Goal: Task Accomplishment & Management: Complete application form

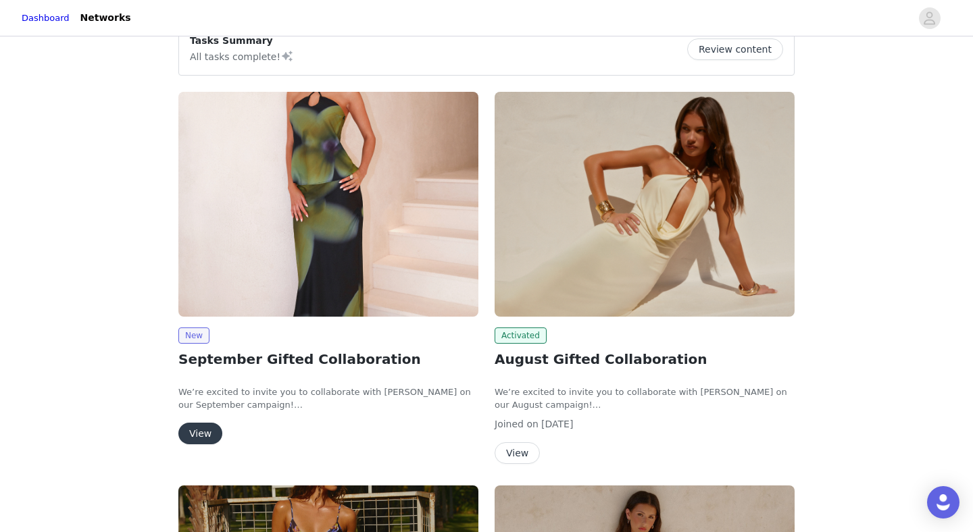
scroll to position [162, 0]
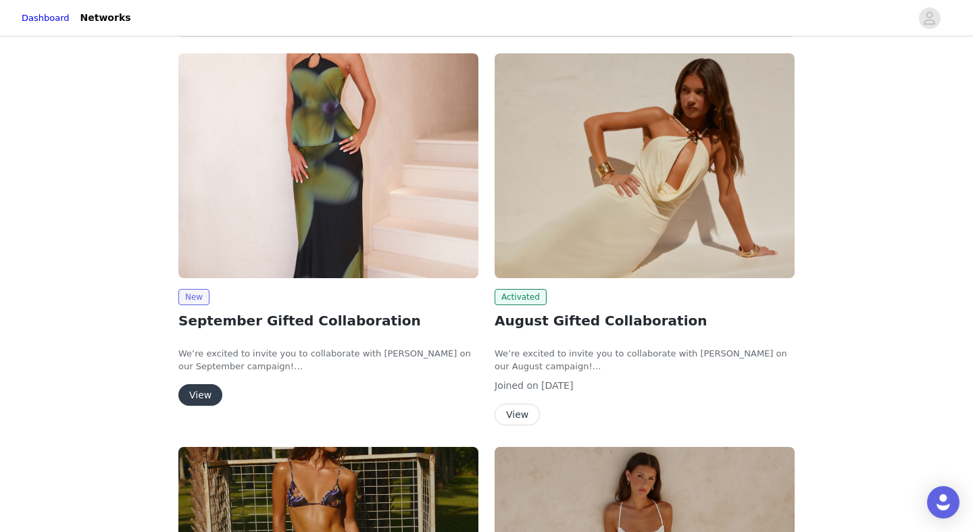
click at [197, 303] on button "View" at bounding box center [200, 395] width 44 height 22
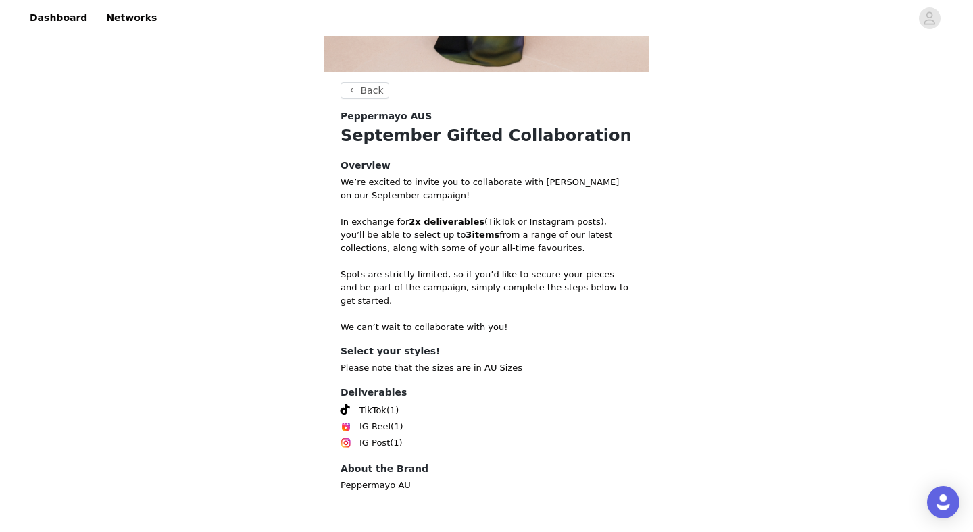
scroll to position [411, 0]
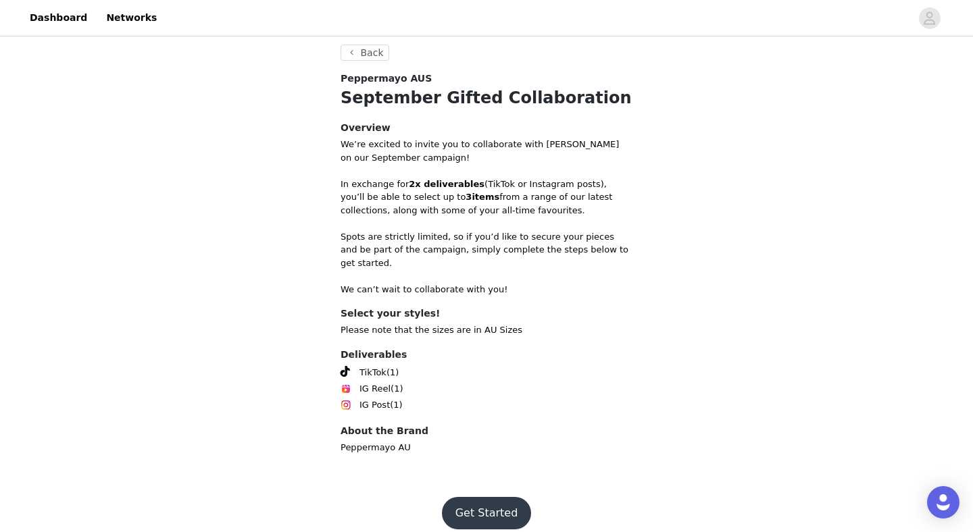
click at [483, 303] on button "Get Started" at bounding box center [487, 513] width 90 height 32
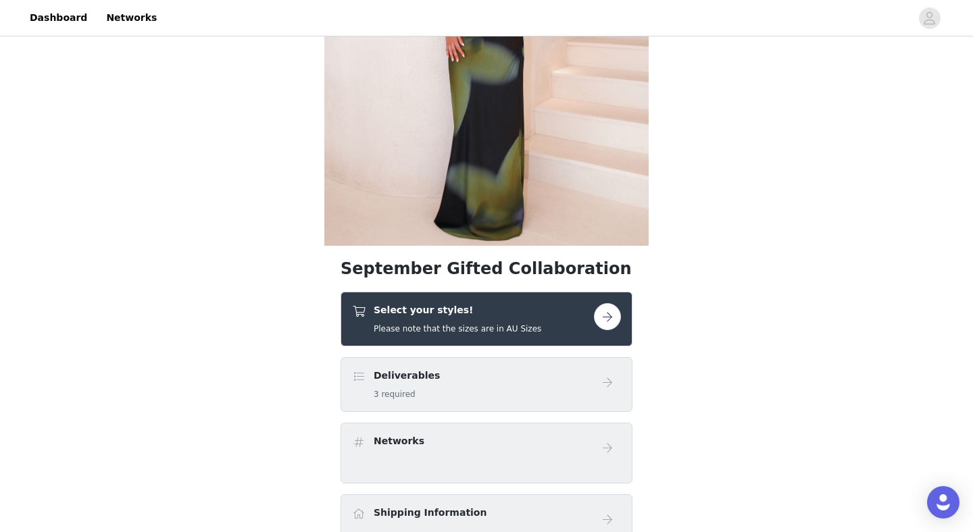
scroll to position [199, 0]
click at [555, 303] on button "button" at bounding box center [607, 316] width 27 height 27
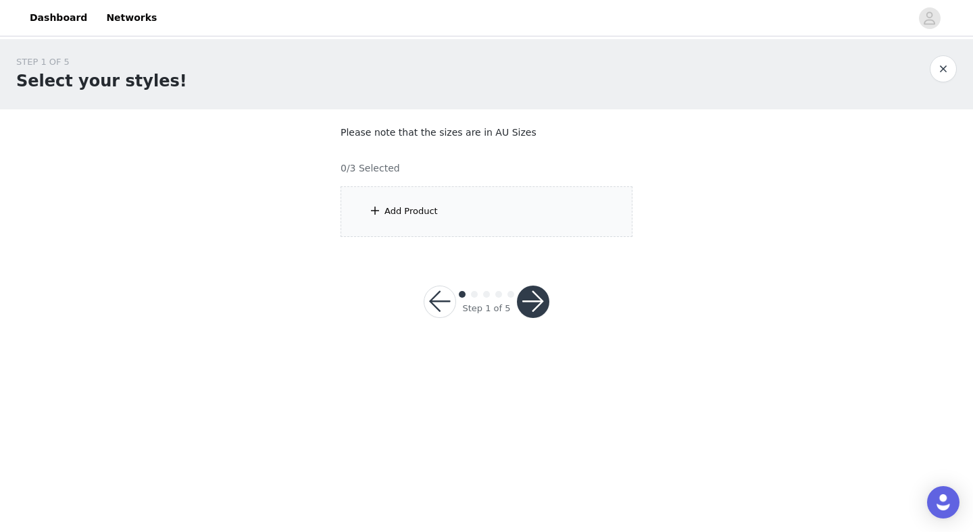
click at [376, 209] on span at bounding box center [375, 211] width 14 height 16
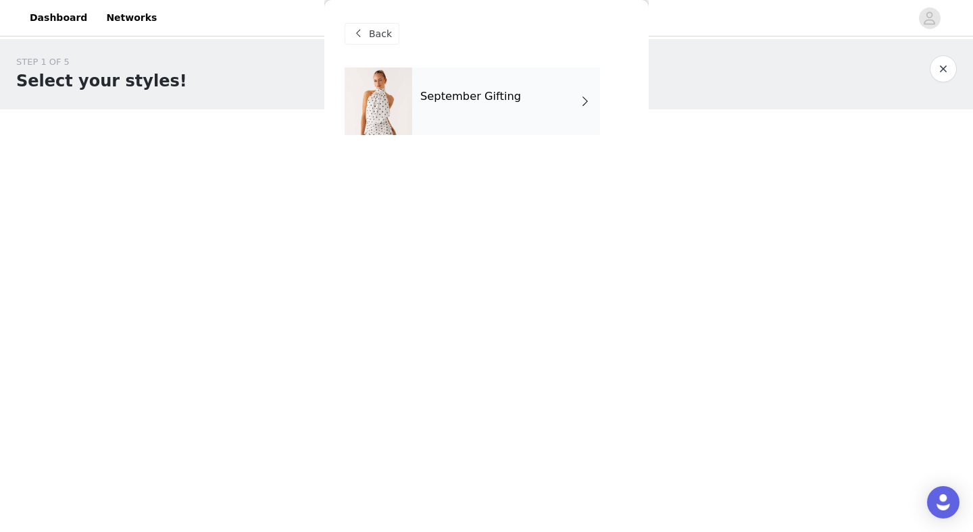
click at [534, 121] on div "September Gifting" at bounding box center [506, 102] width 188 height 68
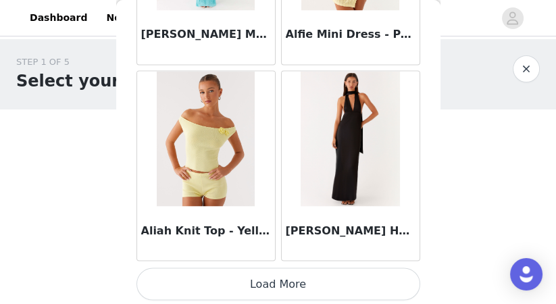
scroll to position [46, 0]
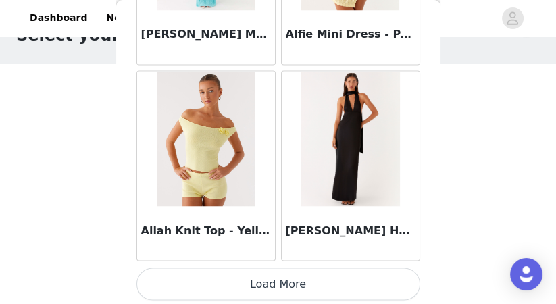
click at [255, 284] on button "Load More" at bounding box center [278, 283] width 284 height 32
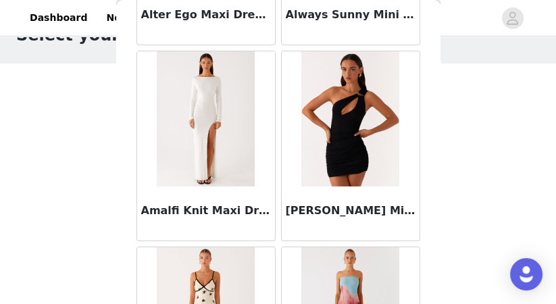
scroll to position [3718, 0]
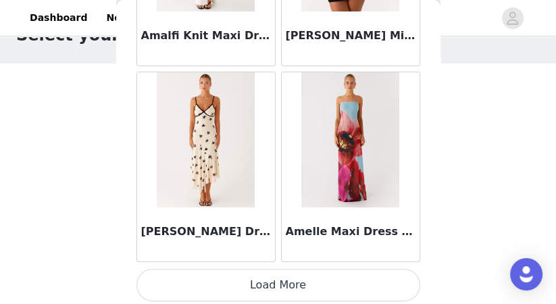
click at [260, 292] on button "Load More" at bounding box center [278, 285] width 284 height 32
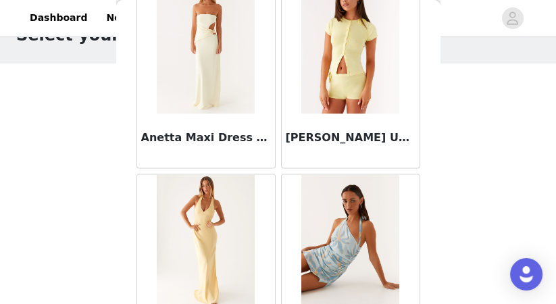
scroll to position [5674, 0]
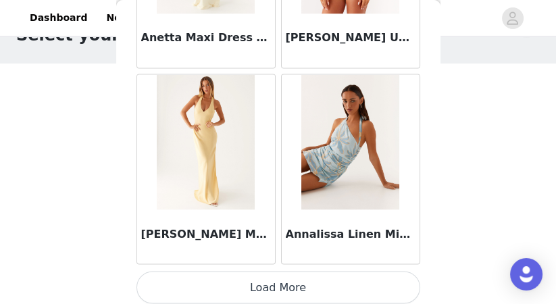
click at [264, 276] on button "Load More" at bounding box center [278, 287] width 284 height 32
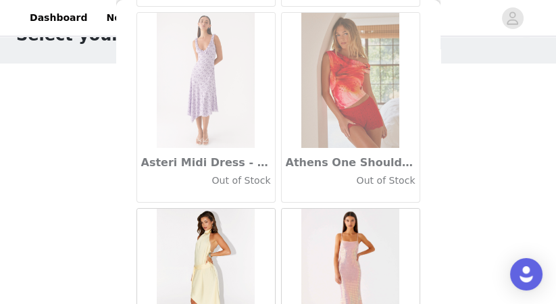
scroll to position [7631, 0]
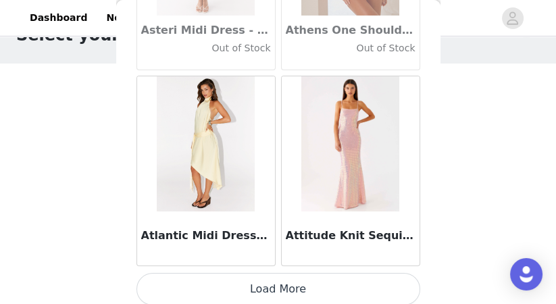
click at [271, 288] on button "Load More" at bounding box center [278, 289] width 284 height 32
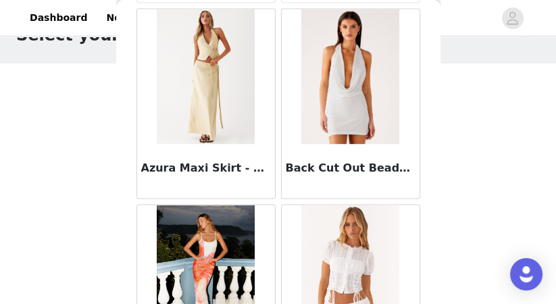
scroll to position [9588, 0]
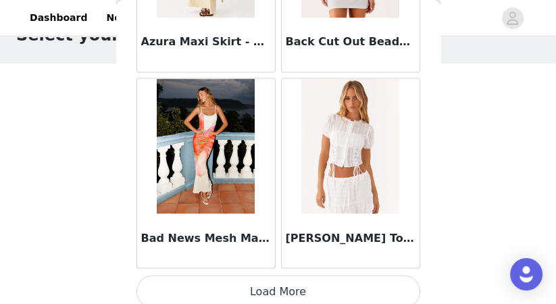
click at [272, 287] on button "Load More" at bounding box center [278, 291] width 284 height 32
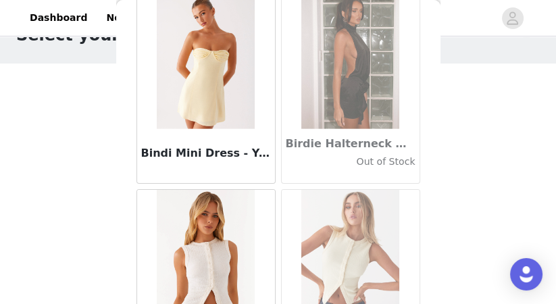
scroll to position [11045, 0]
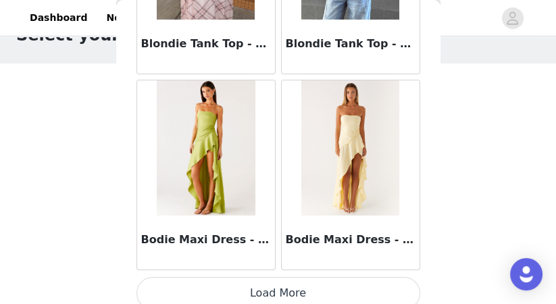
click at [272, 286] on button "Load More" at bounding box center [278, 293] width 284 height 32
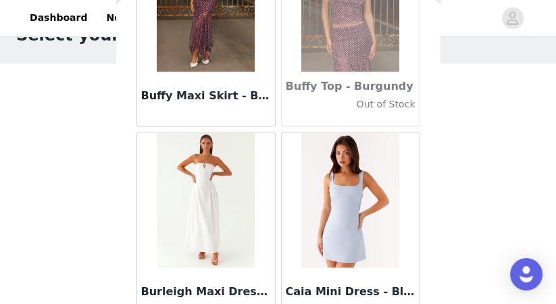
scroll to position [13501, 0]
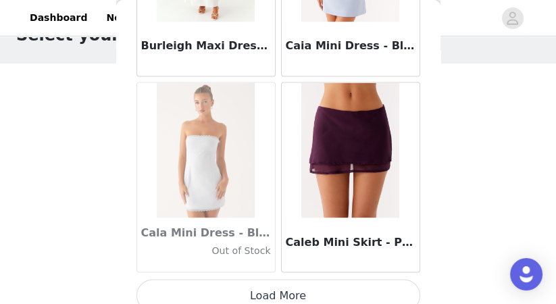
click at [338, 157] on img at bounding box center [350, 149] width 98 height 135
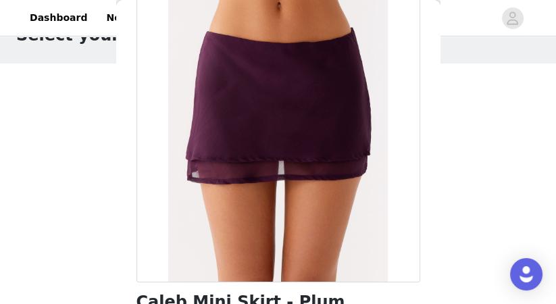
scroll to position [279, 0]
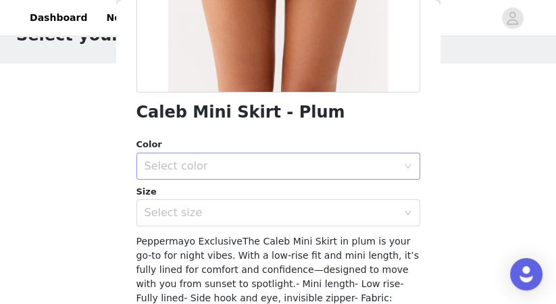
click at [319, 165] on div "Select color" at bounding box center [271, 166] width 253 height 14
click at [310, 190] on li "Plum" at bounding box center [278, 195] width 284 height 22
click at [305, 199] on div "Size Select size" at bounding box center [278, 206] width 284 height 42
click at [300, 226] on div "Caleb Mini Skirt - Plum Color Select color Plum Size Select size Peppermayo Exc…" at bounding box center [278, 104] width 284 height 630
click at [300, 223] on div "Select size" at bounding box center [274, 213] width 259 height 26
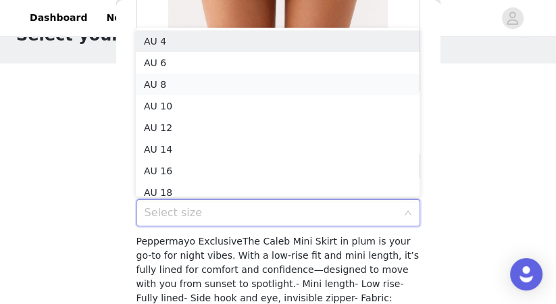
scroll to position [7, 0]
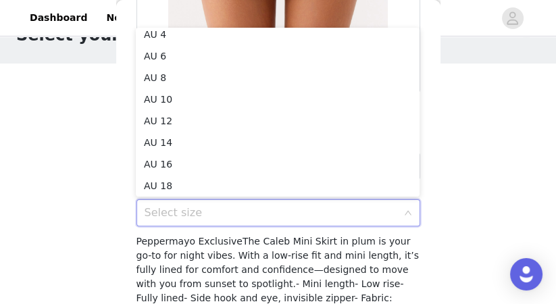
click at [247, 284] on span "Peppermayo ExclusiveThe Caleb Mini Skirt in plum is your go-to for night vibes.…" at bounding box center [278, 298] width 284 height 124
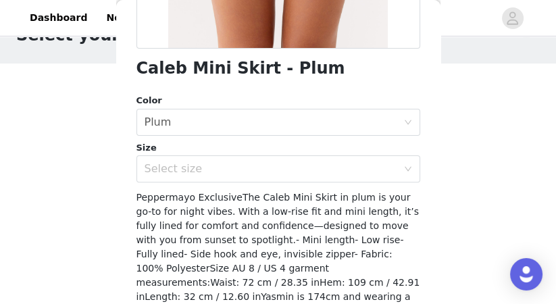
scroll to position [325, 0]
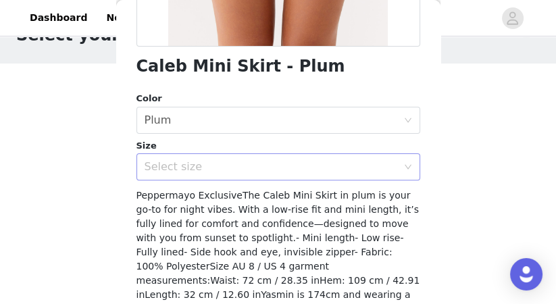
click at [244, 158] on div "Select size" at bounding box center [274, 167] width 259 height 26
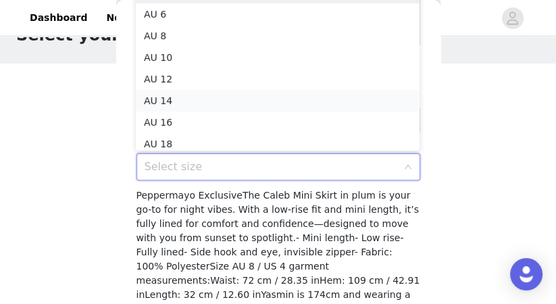
scroll to position [7, 0]
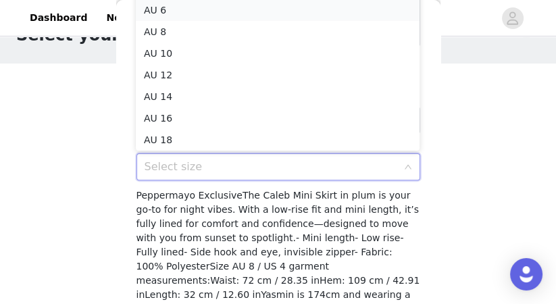
click at [179, 9] on li "AU 6" at bounding box center [278, 10] width 284 height 22
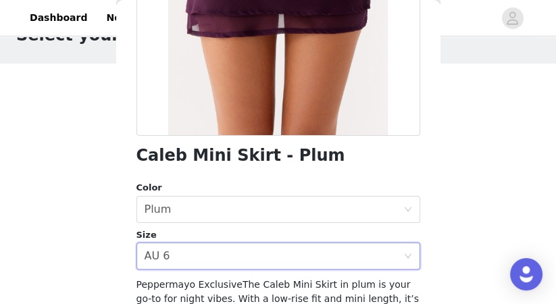
scroll to position [0, 0]
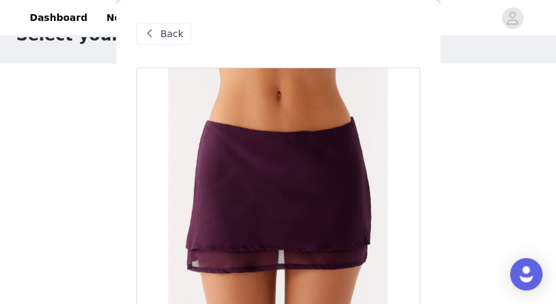
click at [176, 36] on span "Back" at bounding box center [172, 34] width 23 height 14
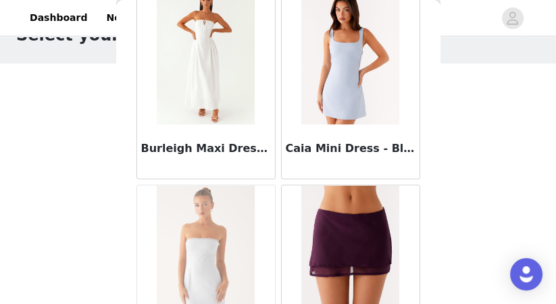
scroll to position [13501, 0]
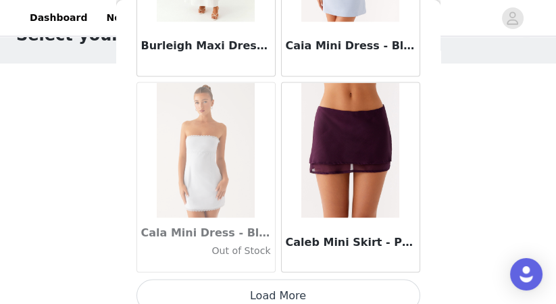
click at [299, 286] on button "Load More" at bounding box center [278, 295] width 284 height 32
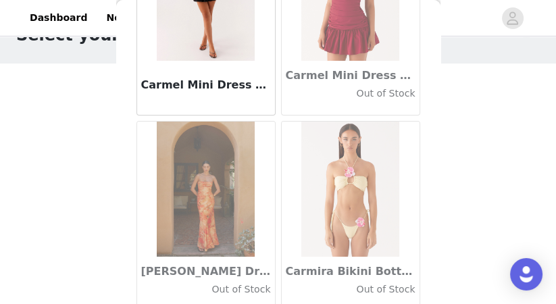
scroll to position [15458, 0]
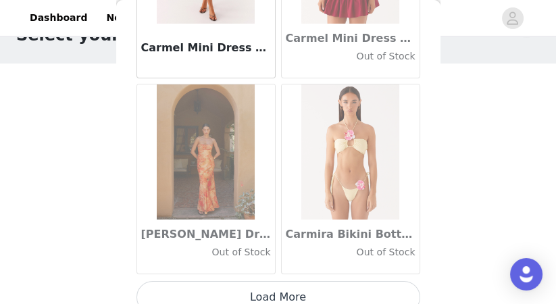
click at [310, 288] on button "Load More" at bounding box center [278, 297] width 284 height 32
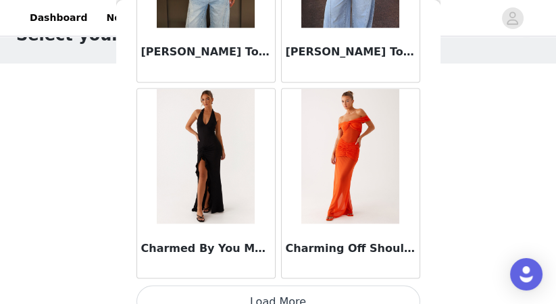
scroll to position [17415, 0]
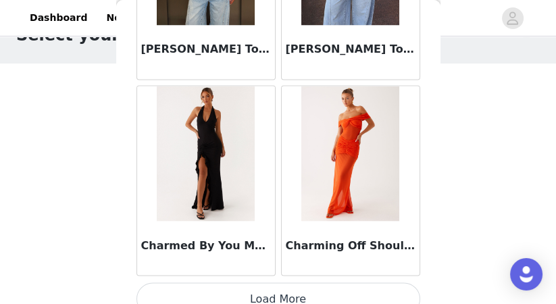
click at [280, 282] on button "Load More" at bounding box center [278, 298] width 284 height 32
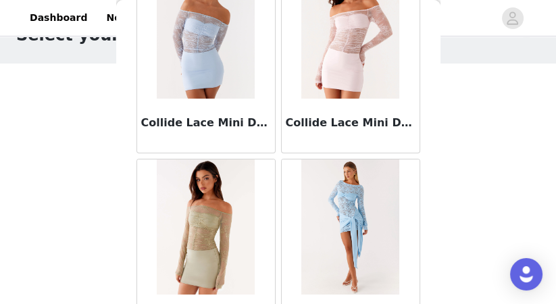
scroll to position [19372, 0]
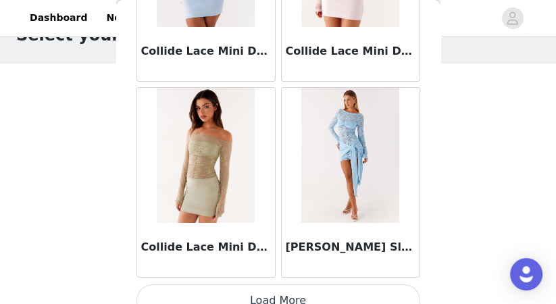
click at [280, 286] on button "Load More" at bounding box center [278, 300] width 284 height 32
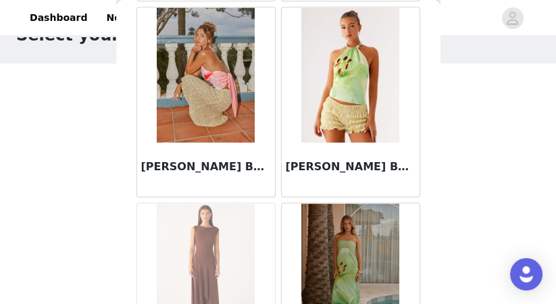
scroll to position [20772, 0]
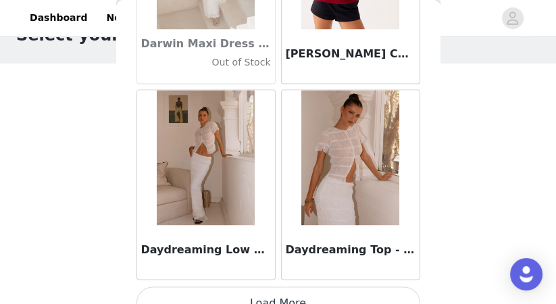
click at [326, 286] on button "Load More" at bounding box center [278, 302] width 284 height 32
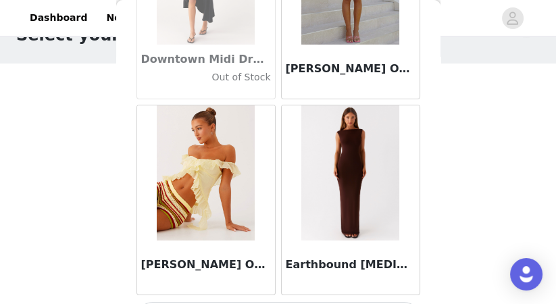
scroll to position [23285, 0]
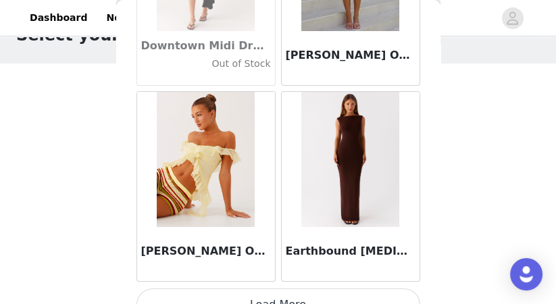
click at [326, 288] on button "Load More" at bounding box center [278, 304] width 284 height 32
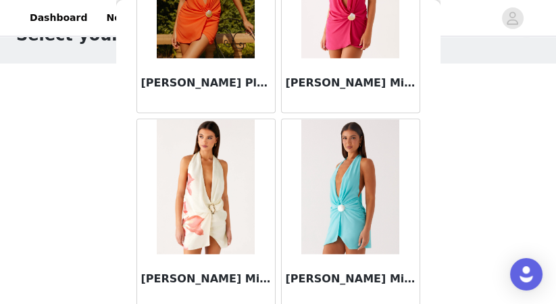
scroll to position [25242, 0]
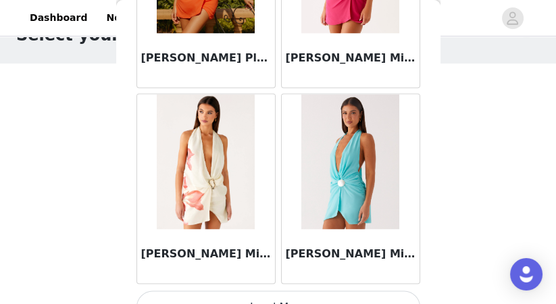
click at [328, 291] on button "Load More" at bounding box center [278, 306] width 284 height 32
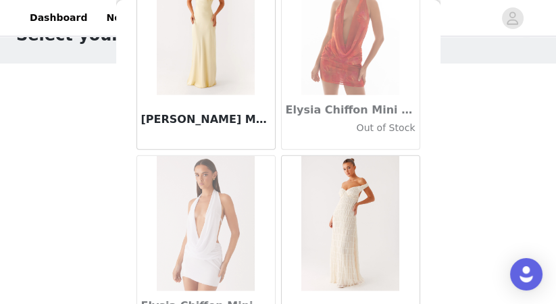
scroll to position [26229, 0]
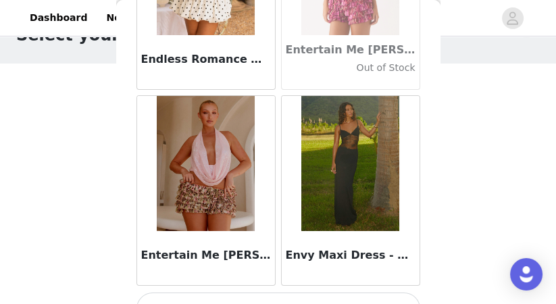
click at [324, 292] on button "Load More" at bounding box center [278, 308] width 284 height 32
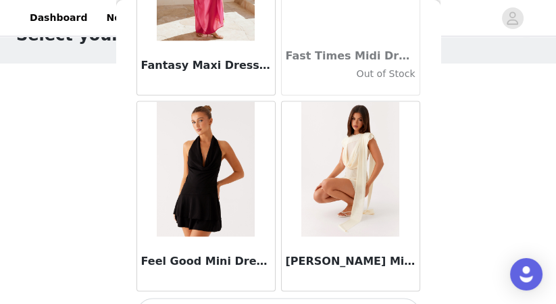
scroll to position [29155, 0]
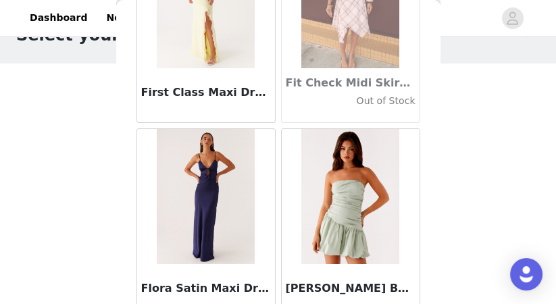
scroll to position [31113, 0]
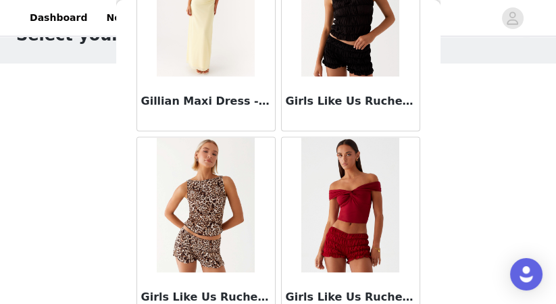
scroll to position [33070, 0]
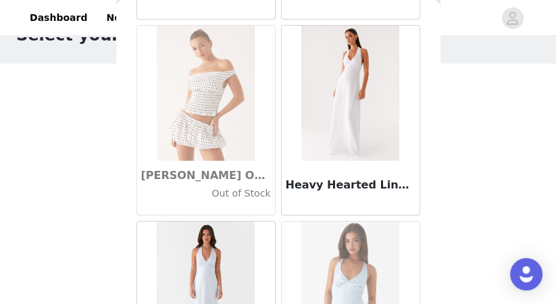
scroll to position [35026, 0]
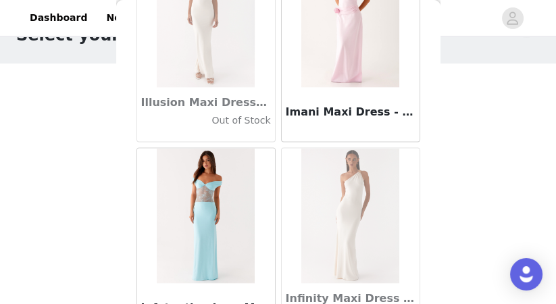
scroll to position [36983, 0]
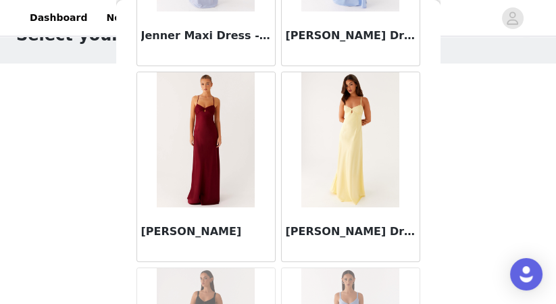
scroll to position [38940, 0]
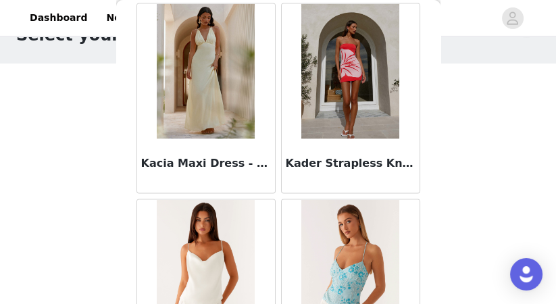
scroll to position [40896, 0]
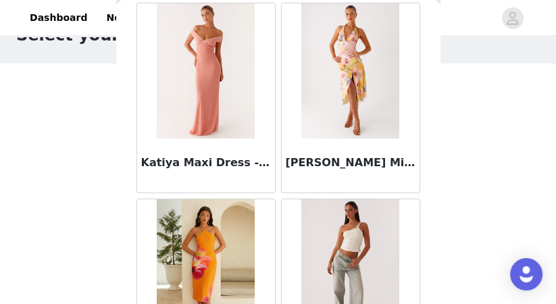
scroll to position [42853, 0]
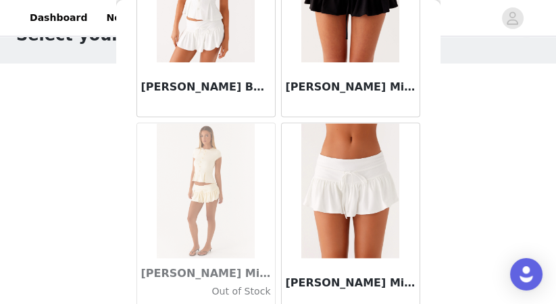
scroll to position [44810, 0]
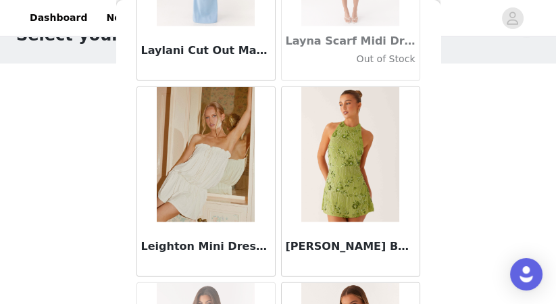
scroll to position [45447, 0]
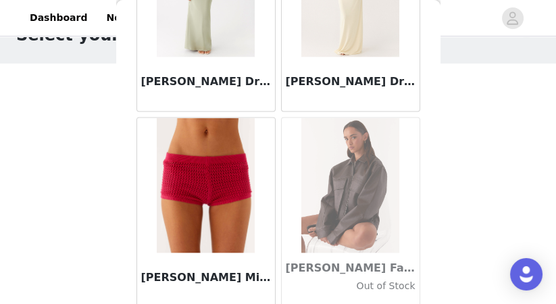
scroll to position [48724, 0]
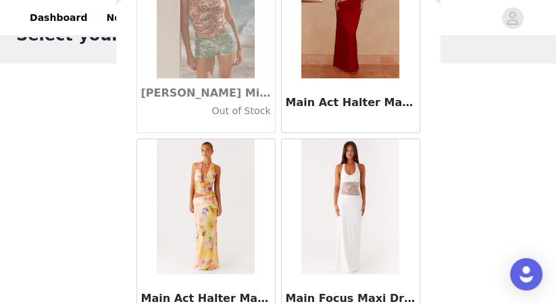
scroll to position [50670, 0]
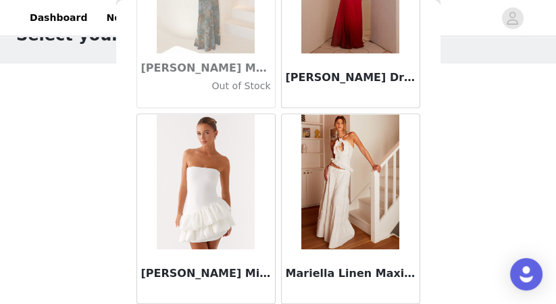
scroll to position [51793, 0]
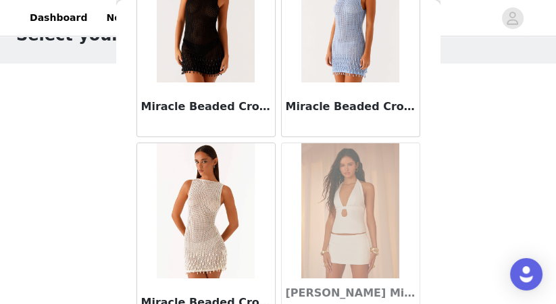
scroll to position [54594, 0]
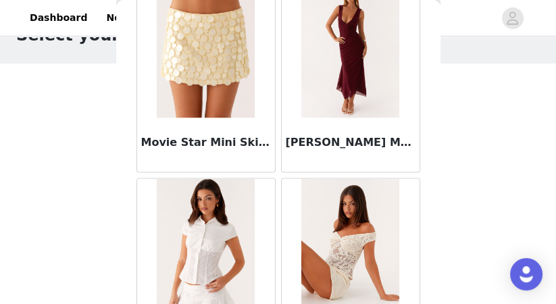
scroll to position [56551, 0]
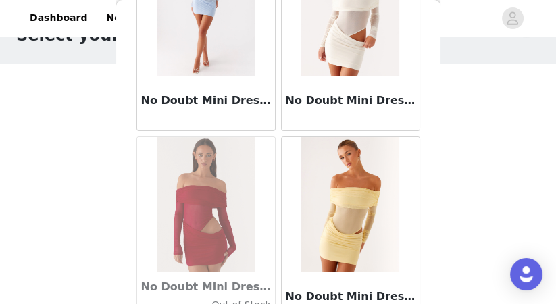
scroll to position [58508, 0]
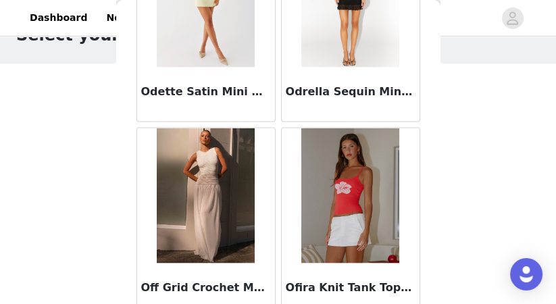
scroll to position [60463, 0]
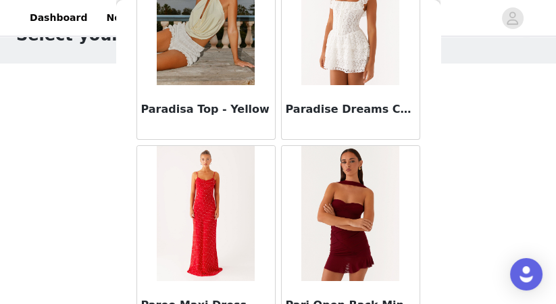
scroll to position [62422, 0]
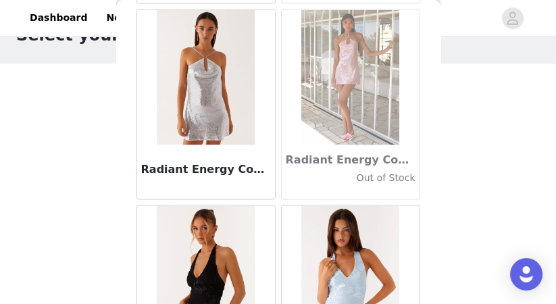
scroll to position [64378, 0]
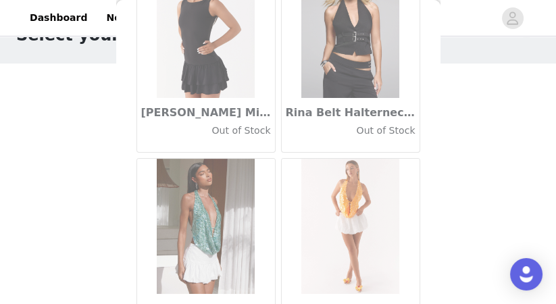
scroll to position [66335, 0]
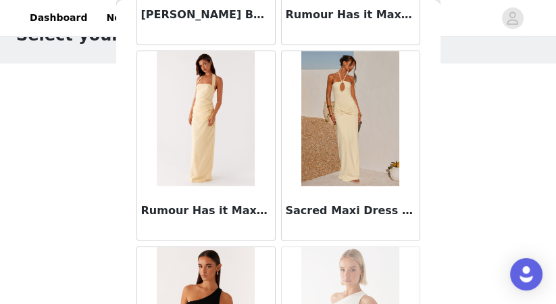
scroll to position [68292, 0]
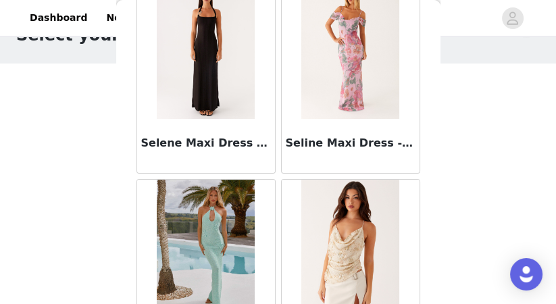
scroll to position [70248, 0]
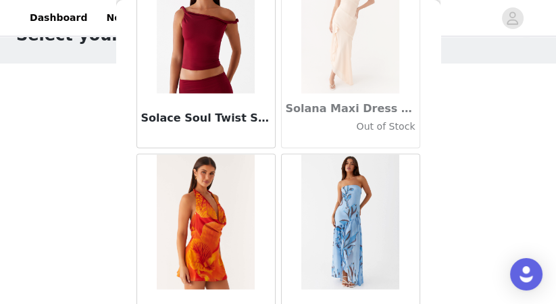
scroll to position [72206, 0]
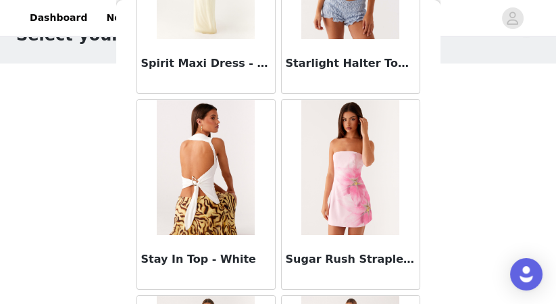
scroll to position [74162, 0]
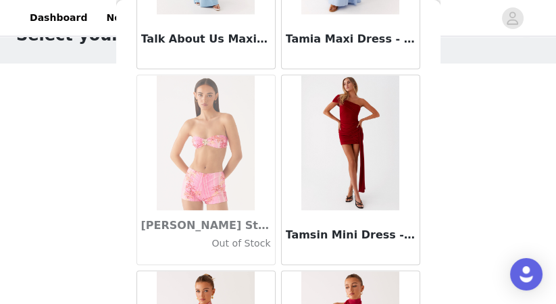
scroll to position [76119, 0]
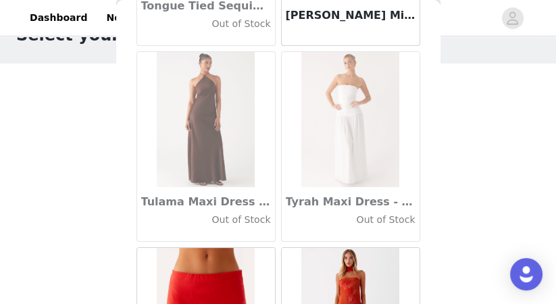
scroll to position [78058, 0]
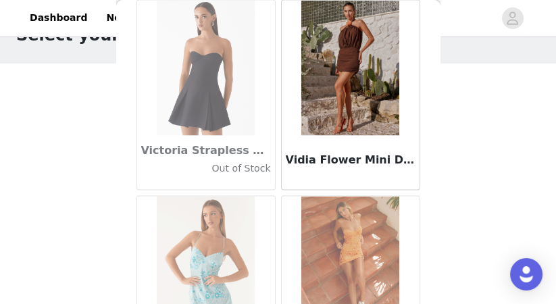
scroll to position [80033, 0]
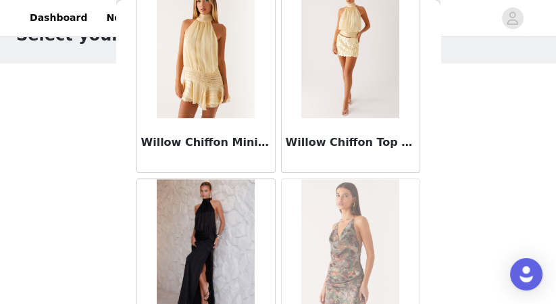
scroll to position [81989, 0]
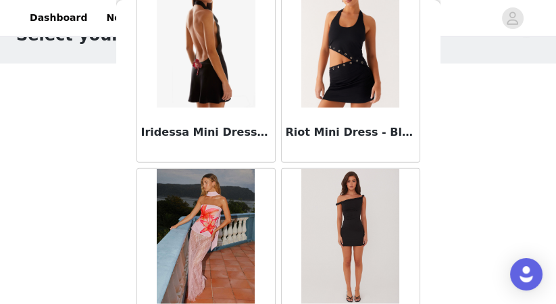
scroll to position [83946, 0]
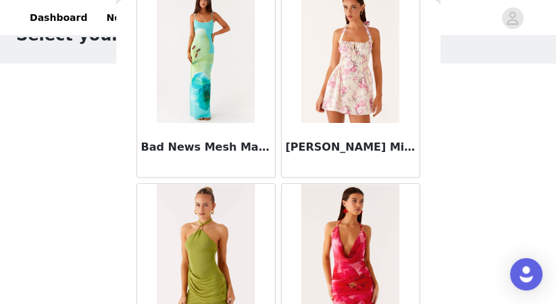
scroll to position [85903, 0]
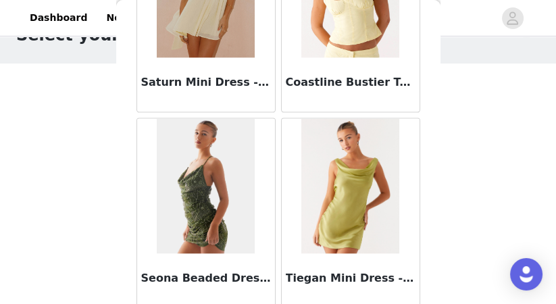
scroll to position [87860, 0]
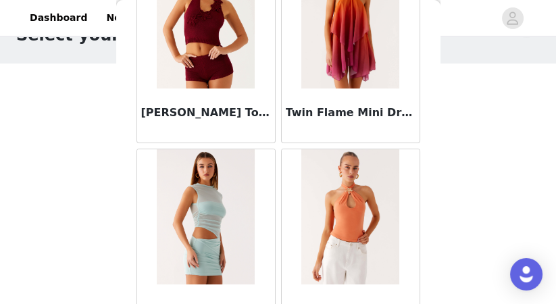
scroll to position [89773, 0]
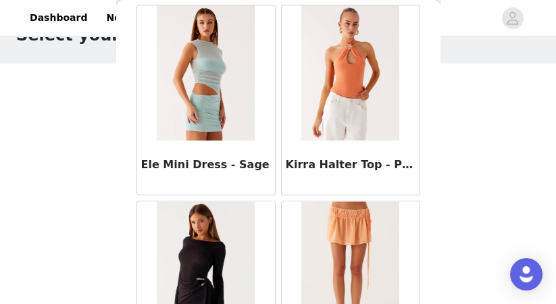
click at [519, 240] on div "STEP 1 OF 5 Select your styles! Please note that the sizes are in AU Sizes 0/3 …" at bounding box center [278, 148] width 556 height 311
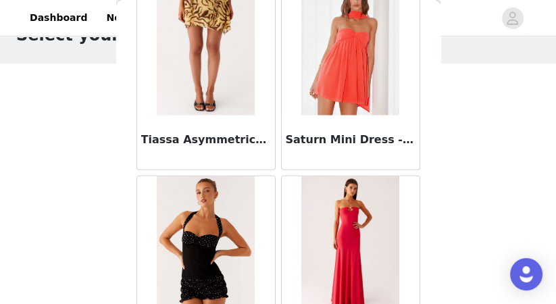
scroll to position [91774, 0]
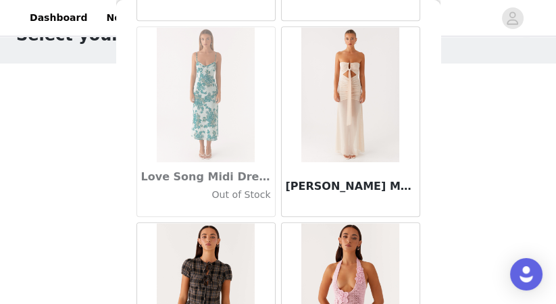
scroll to position [47833, 0]
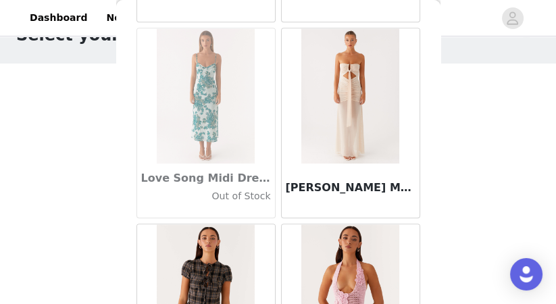
click at [342, 100] on img at bounding box center [350, 95] width 98 height 135
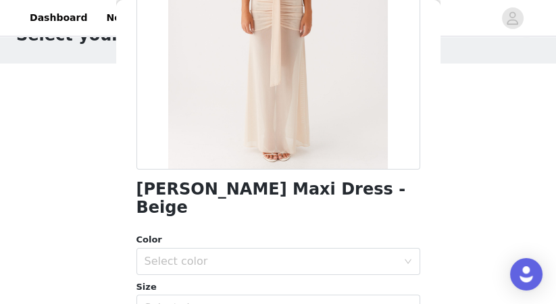
scroll to position [235, 0]
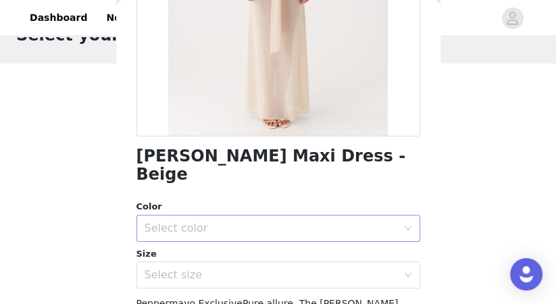
click at [304, 222] on div "Select color" at bounding box center [271, 229] width 253 height 14
click at [298, 230] on li "Beige" at bounding box center [278, 239] width 284 height 22
click at [294, 268] on div "Select size" at bounding box center [271, 275] width 253 height 14
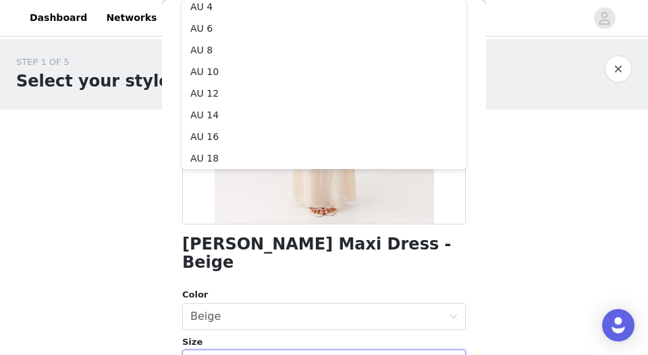
scroll to position [73, 0]
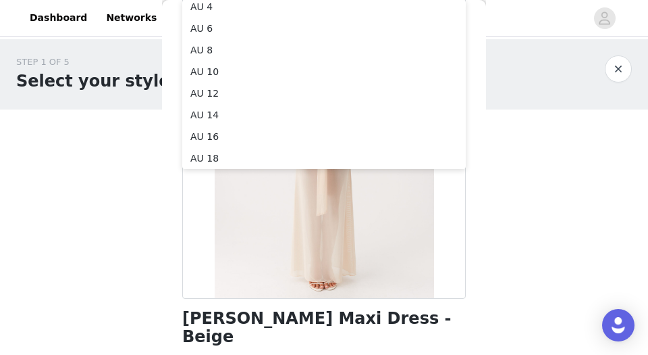
click at [529, 195] on div "STEP 1 OF 5 Select your styles! Please note that the sizes are in AU Sizes 0/3 …" at bounding box center [324, 146] width 648 height 214
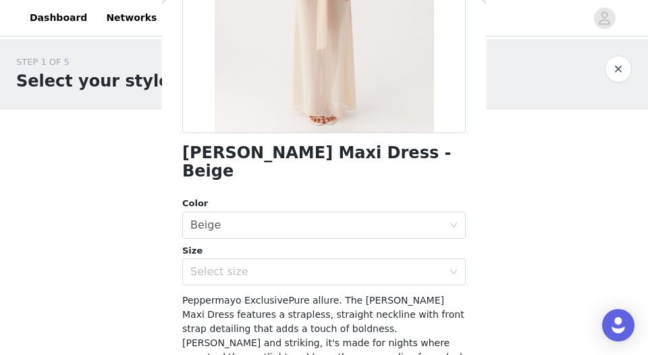
scroll to position [324, 0]
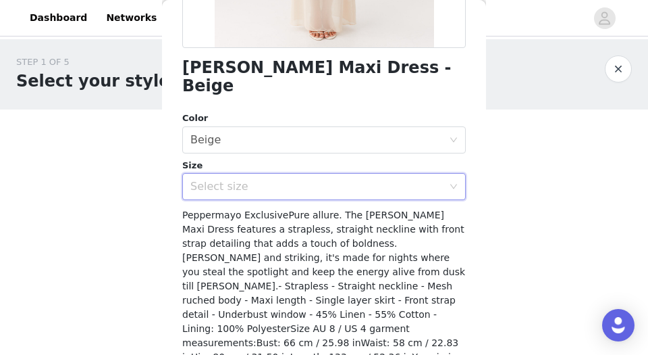
click at [340, 177] on div "Select size" at bounding box center [319, 187] width 259 height 26
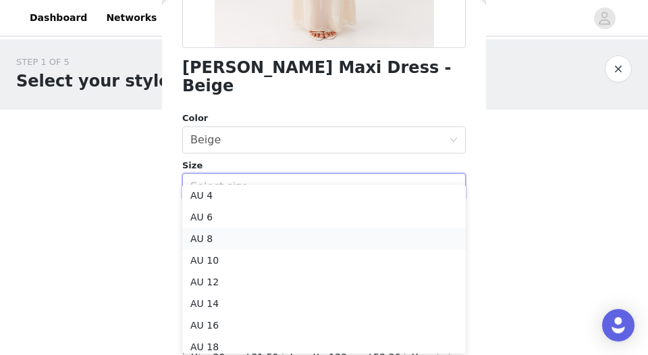
click at [297, 241] on li "AU 8" at bounding box center [324, 239] width 284 height 22
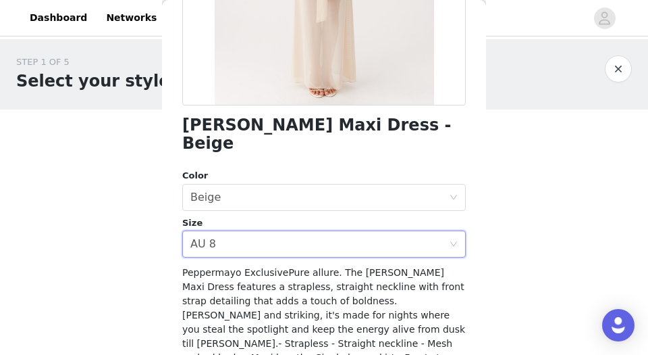
scroll to position [357, 0]
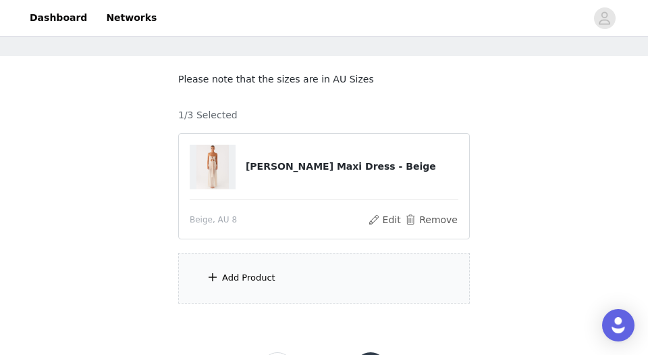
scroll to position [54, 0]
click at [233, 284] on div "Add Product" at bounding box center [324, 277] width 292 height 51
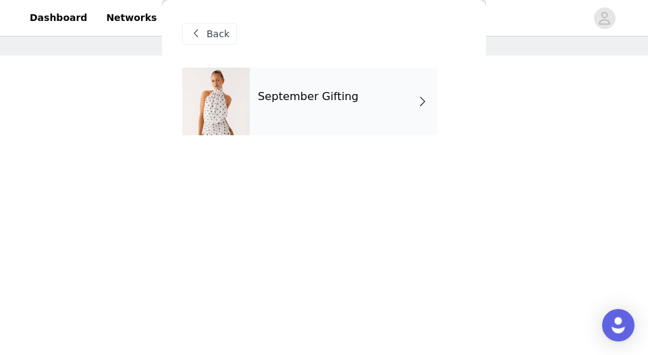
click at [331, 72] on div "September Gifting" at bounding box center [344, 102] width 188 height 68
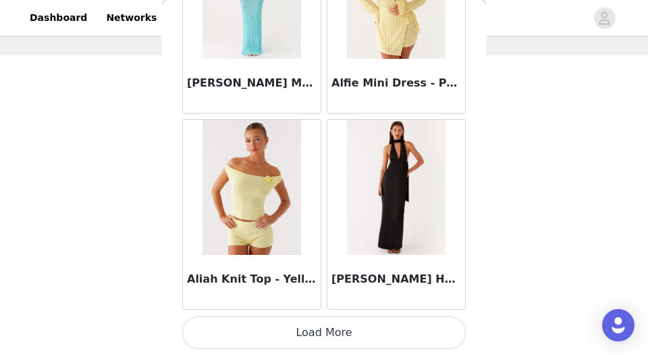
scroll to position [115, 0]
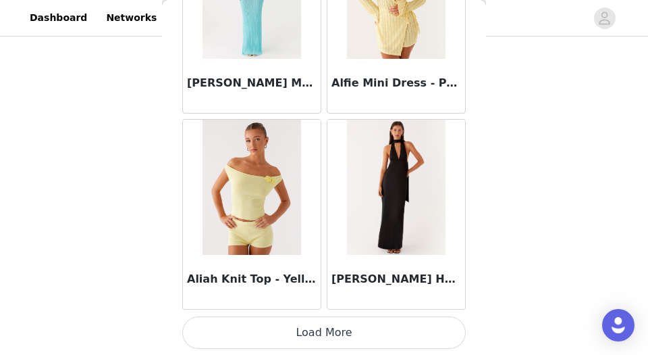
click at [305, 303] on button "Load More" at bounding box center [324, 332] width 284 height 32
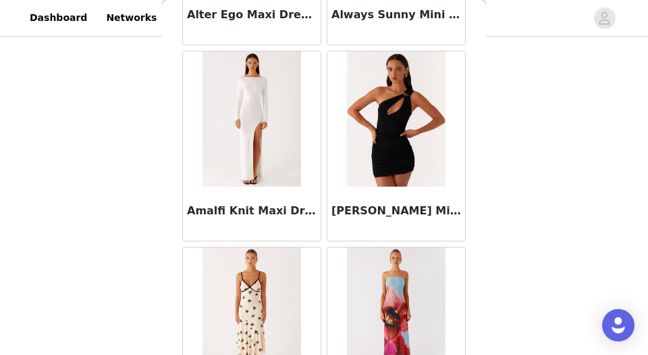
scroll to position [3670, 0]
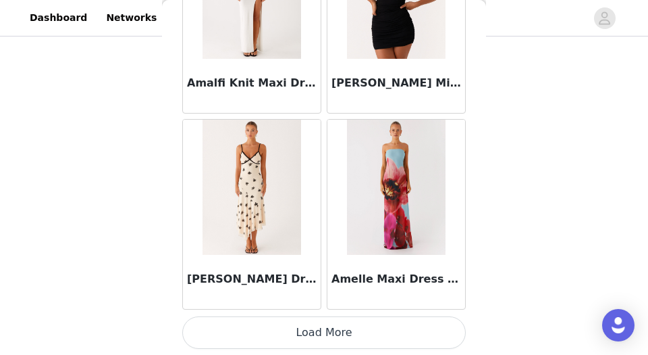
click at [313, 303] on button "Load More" at bounding box center [324, 332] width 284 height 32
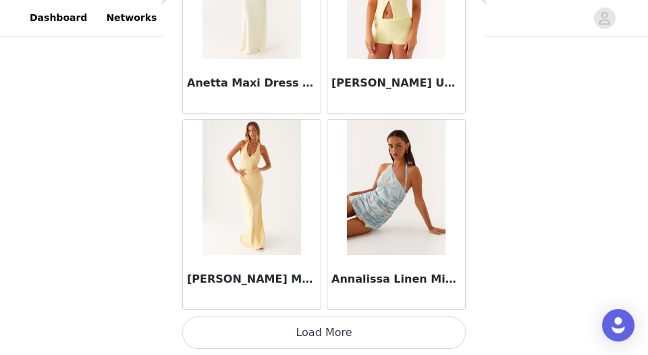
click at [389, 303] on button "Load More" at bounding box center [324, 332] width 284 height 32
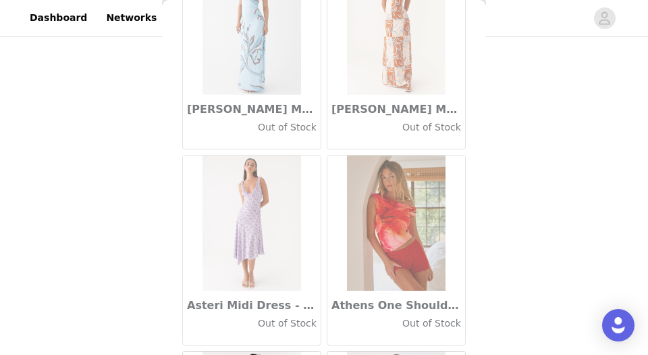
scroll to position [7588, 0]
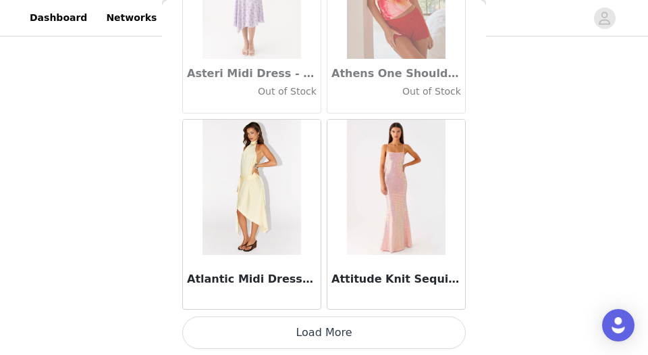
click at [344, 303] on button "Load More" at bounding box center [324, 332] width 284 height 32
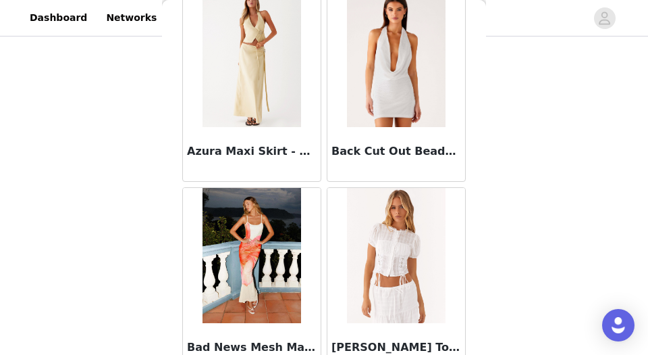
scroll to position [9546, 0]
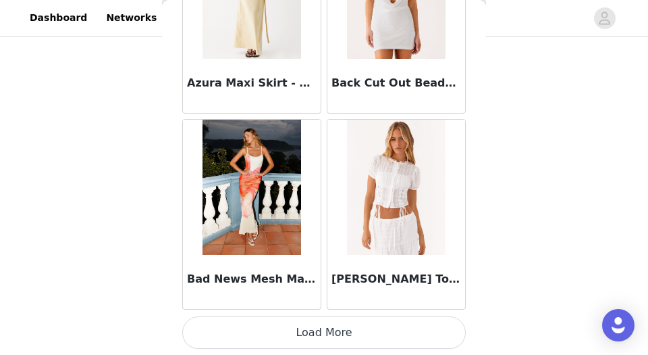
click at [316, 303] on button "Load More" at bounding box center [324, 332] width 284 height 32
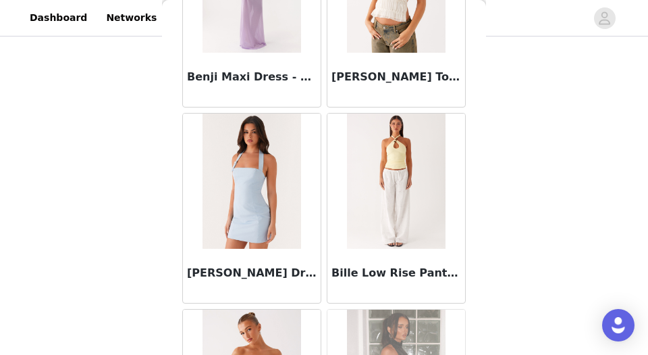
scroll to position [11505, 0]
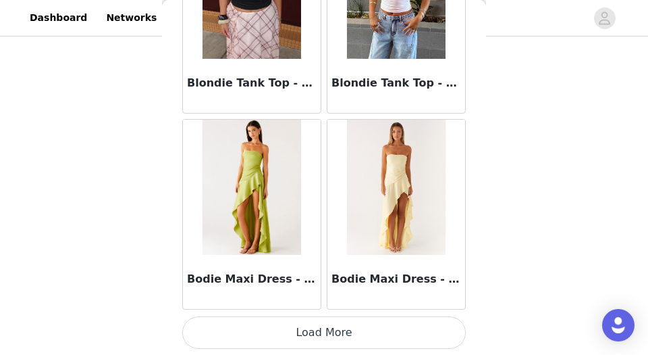
click at [328, 303] on button "Load More" at bounding box center [324, 332] width 284 height 32
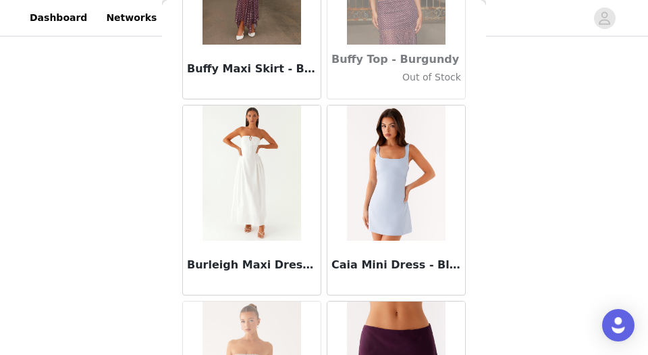
scroll to position [13464, 0]
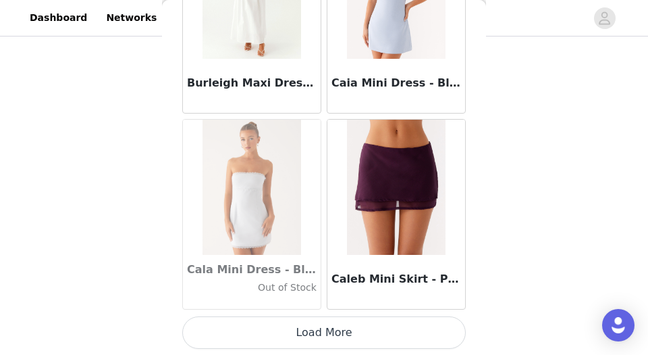
click at [336, 303] on button "Load More" at bounding box center [324, 332] width 284 height 32
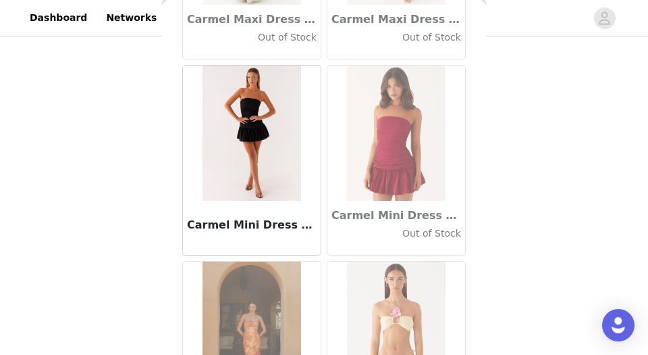
scroll to position [15423, 0]
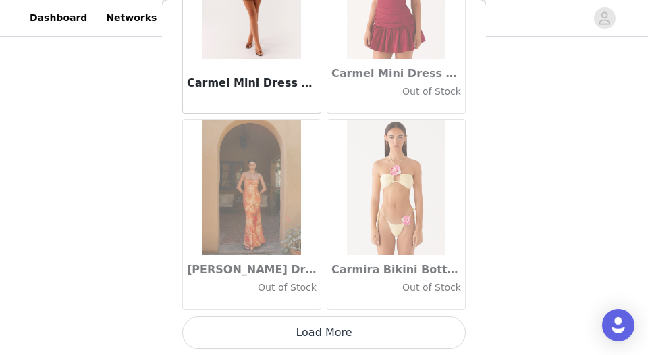
click at [334, 303] on button "Load More" at bounding box center [324, 332] width 284 height 32
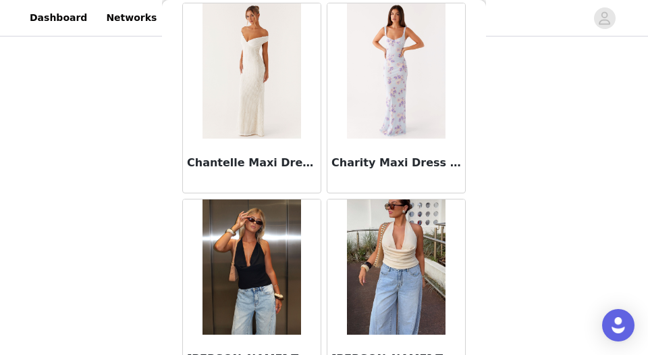
scroll to position [17381, 0]
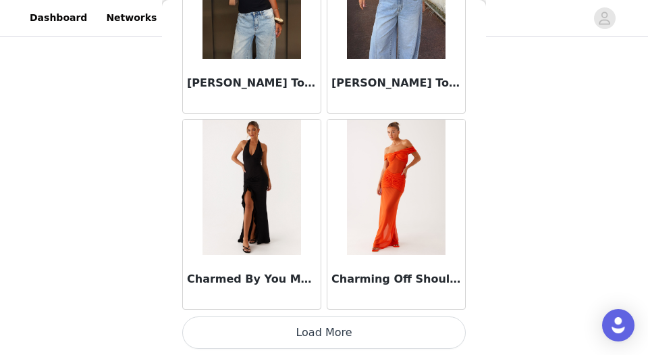
click at [324, 303] on button "Load More" at bounding box center [324, 332] width 284 height 32
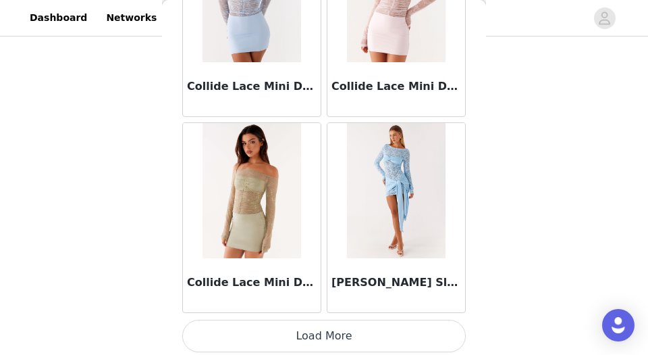
scroll to position [19340, 0]
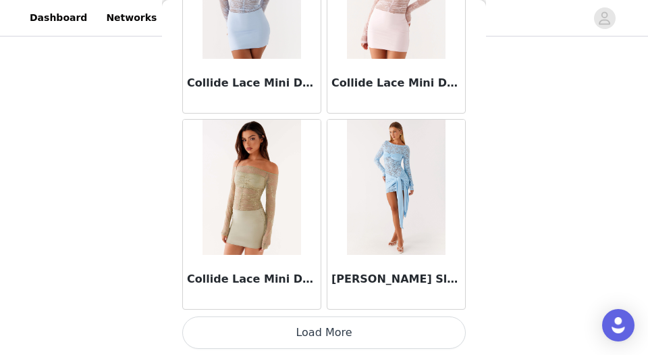
click at [319, 303] on button "Load More" at bounding box center [324, 332] width 284 height 32
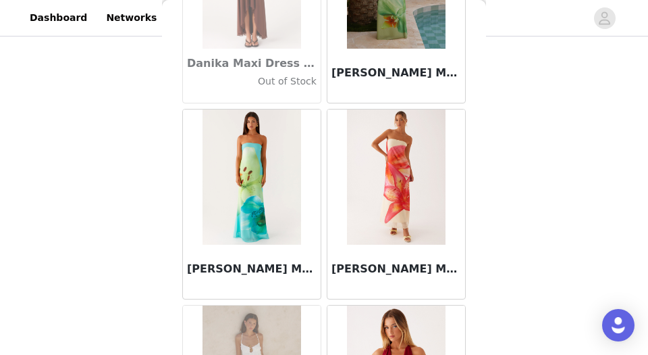
scroll to position [21299, 0]
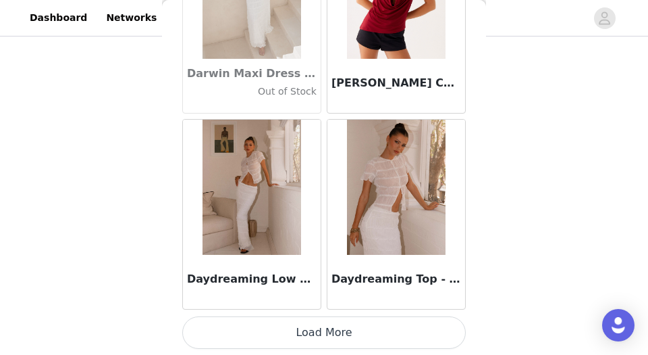
click at [285, 303] on button "Load More" at bounding box center [324, 332] width 284 height 32
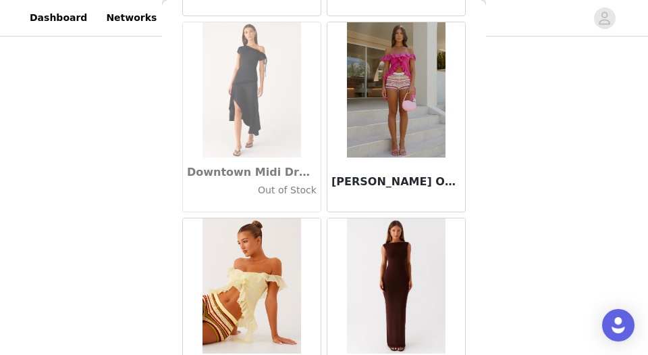
scroll to position [23258, 0]
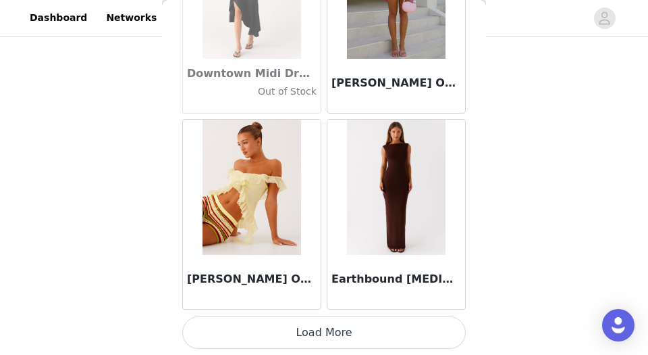
click at [303, 303] on button "Load More" at bounding box center [324, 332] width 284 height 32
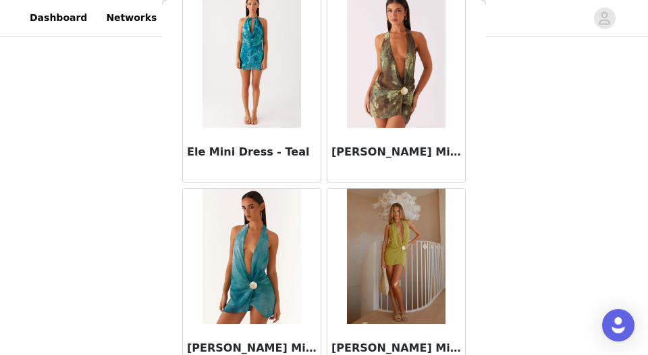
scroll to position [25096, 0]
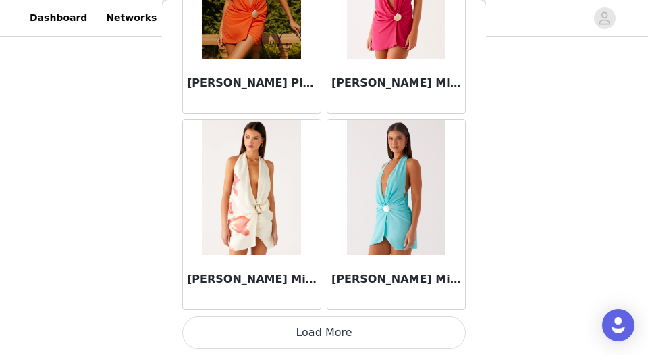
click at [305, 303] on button "Load More" at bounding box center [324, 332] width 284 height 32
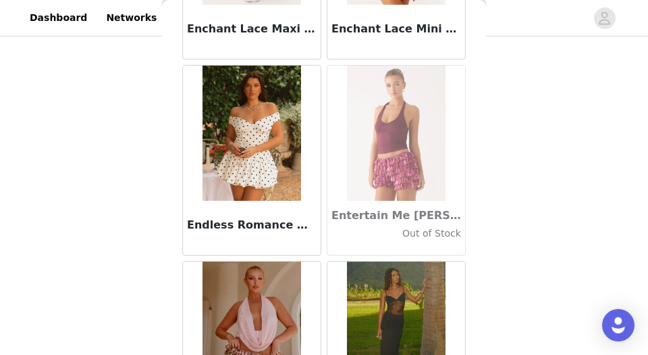
scroll to position [27175, 0]
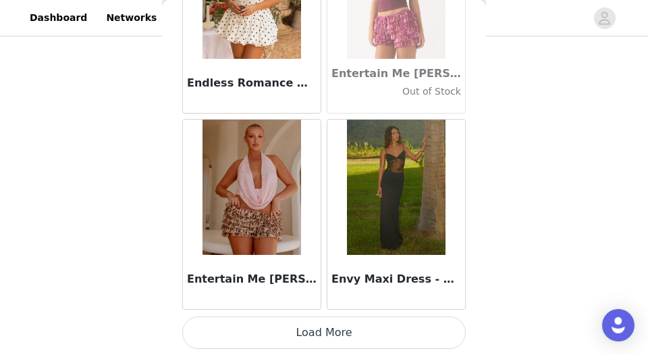
click at [311, 303] on button "Load More" at bounding box center [324, 332] width 284 height 32
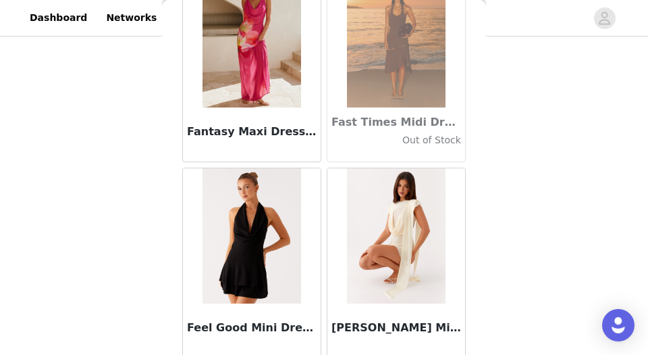
scroll to position [29134, 0]
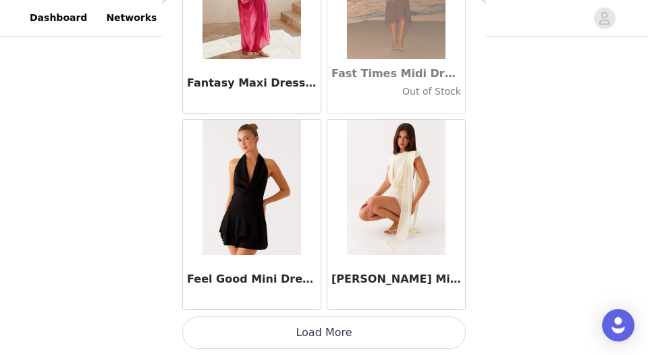
click at [311, 303] on button "Load More" at bounding box center [324, 332] width 284 height 32
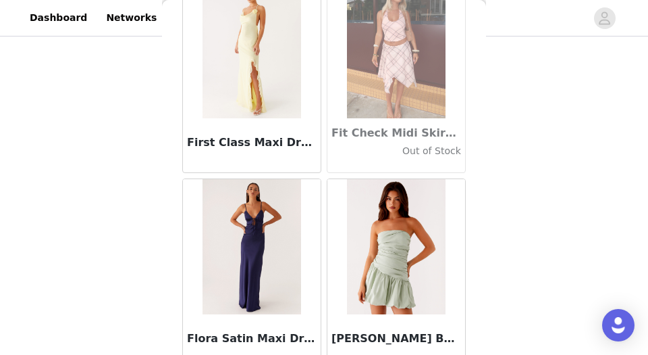
scroll to position [31093, 0]
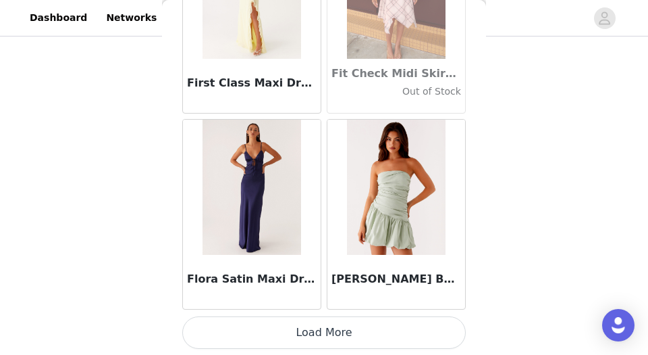
click at [323, 303] on button "Load More" at bounding box center [324, 332] width 284 height 32
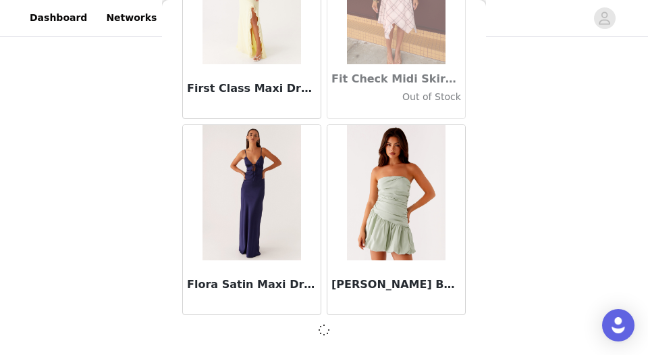
scroll to position [31086, 0]
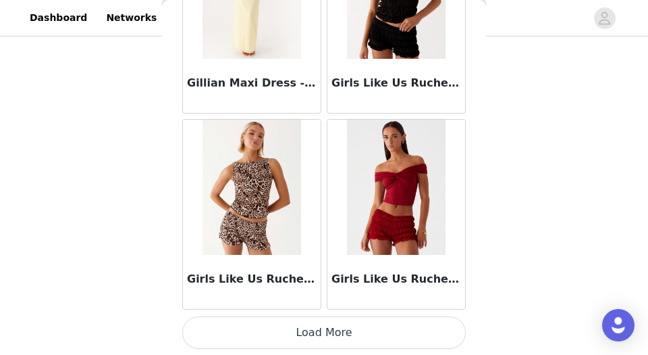
click at [326, 303] on button "Load More" at bounding box center [324, 332] width 284 height 32
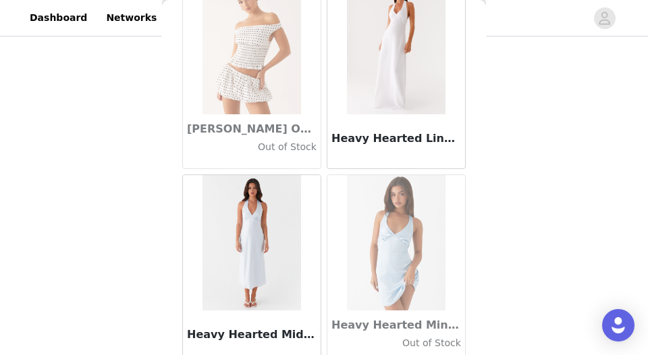
scroll to position [35010, 0]
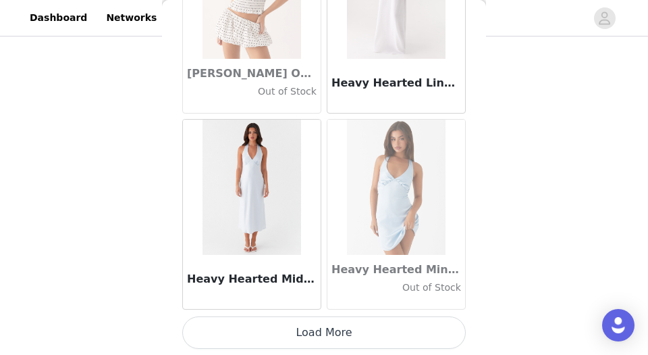
click at [324, 303] on button "Load More" at bounding box center [324, 332] width 284 height 32
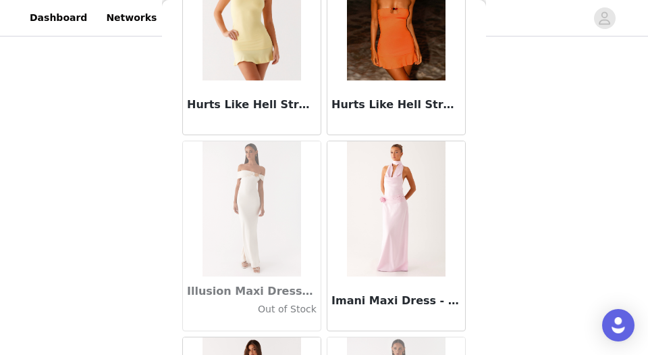
scroll to position [36969, 0]
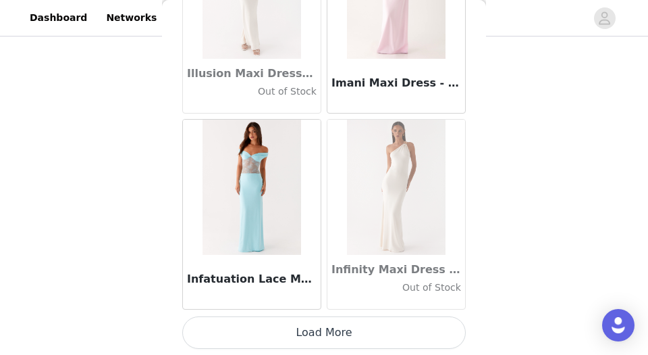
click at [318, 303] on button "Load More" at bounding box center [324, 332] width 284 height 32
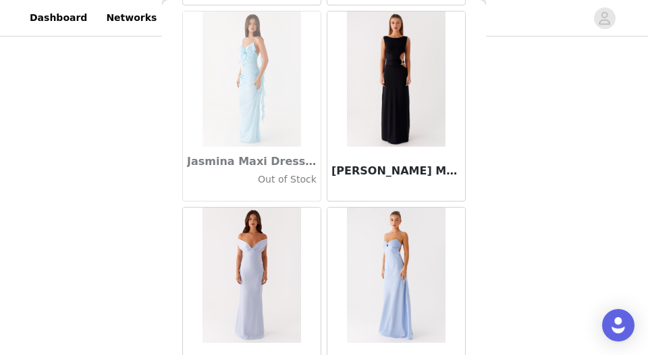
scroll to position [38928, 0]
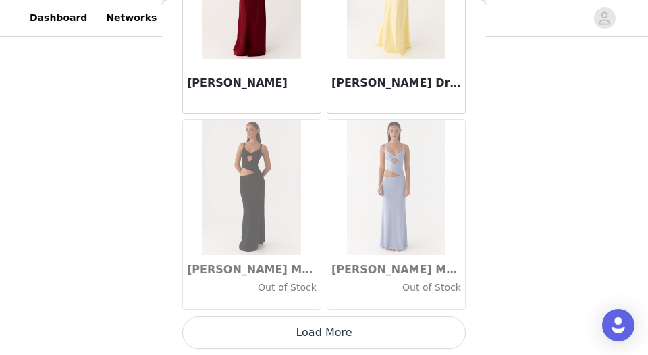
click at [285, 303] on button "Load More" at bounding box center [324, 332] width 284 height 32
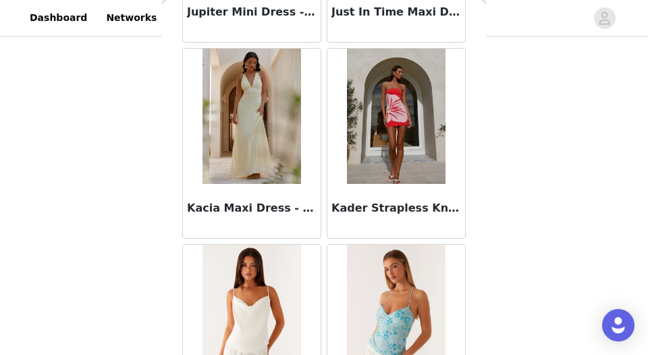
scroll to position [40886, 0]
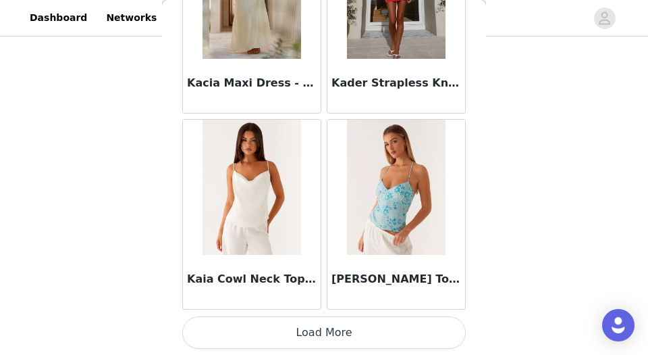
click at [284, 303] on button "Load More" at bounding box center [324, 332] width 284 height 32
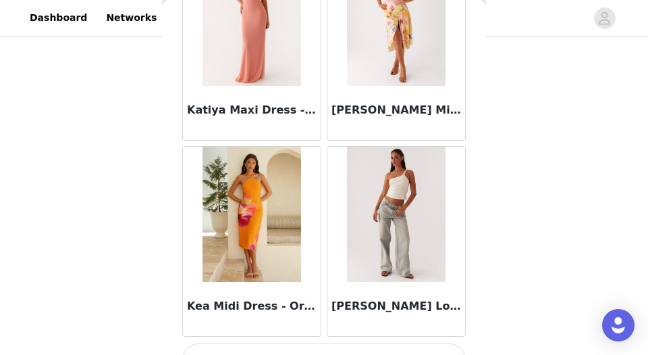
scroll to position [42845, 0]
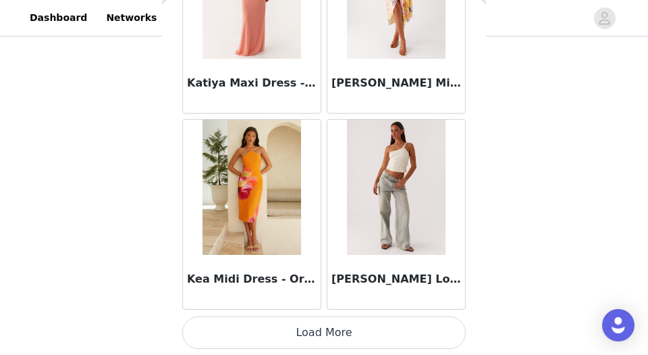
click at [285, 303] on button "Load More" at bounding box center [324, 332] width 284 height 32
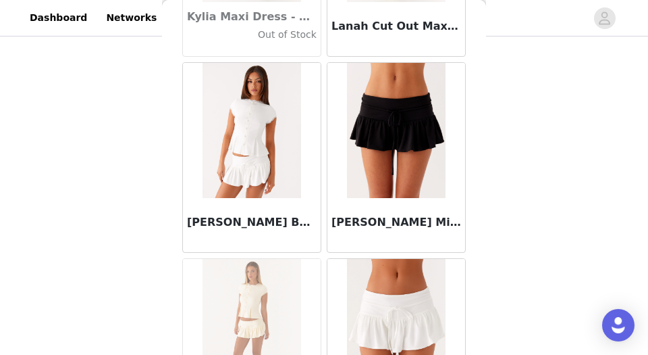
scroll to position [44804, 0]
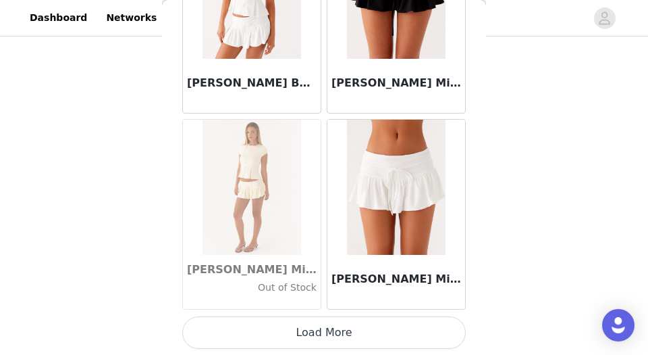
click at [321, 303] on button "Load More" at bounding box center [324, 332] width 284 height 32
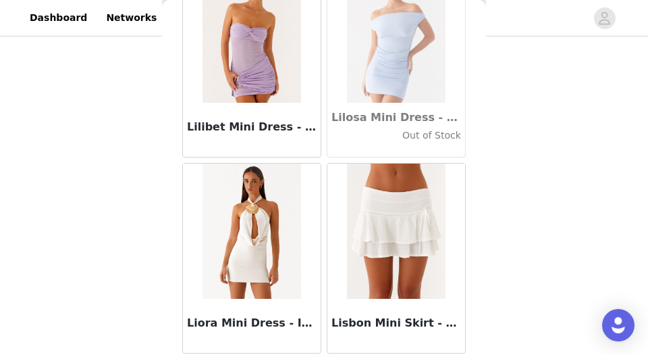
scroll to position [46762, 0]
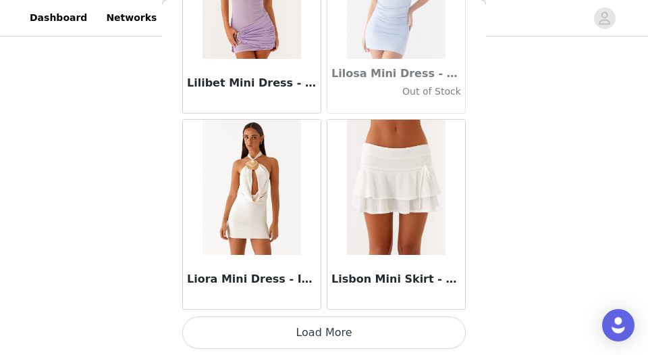
click at [320, 303] on button "Load More" at bounding box center [324, 332] width 284 height 32
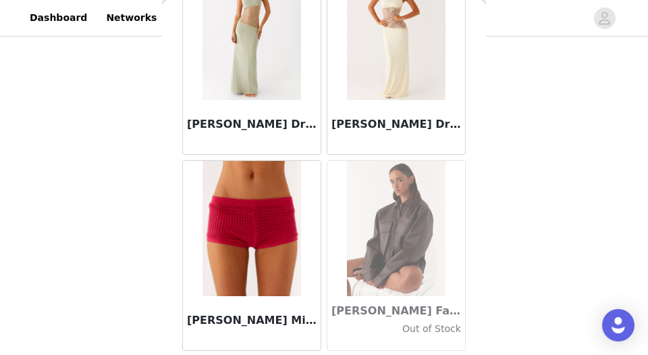
scroll to position [48721, 0]
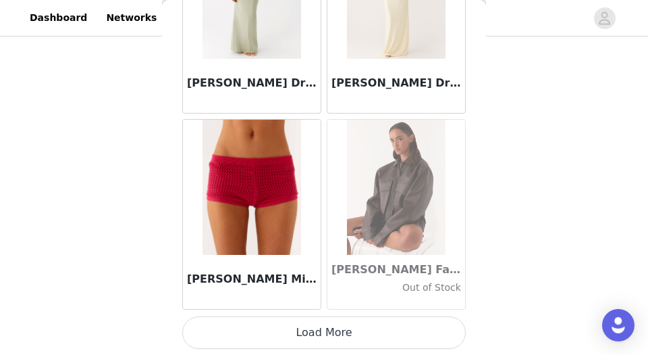
click at [324, 303] on button "Load More" at bounding box center [324, 332] width 284 height 32
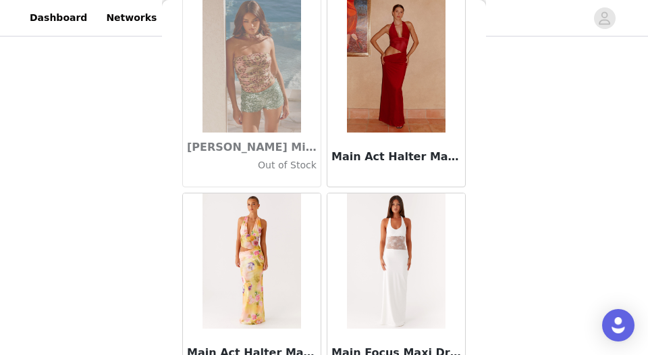
scroll to position [50680, 0]
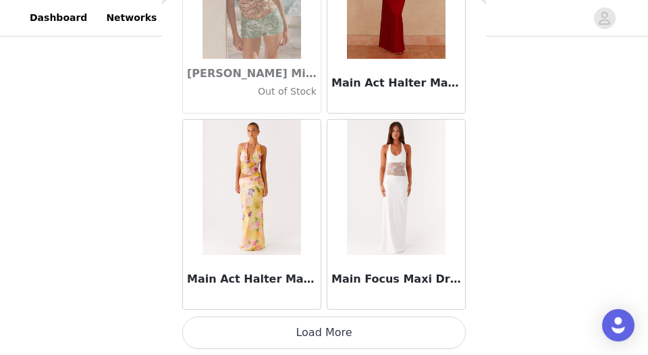
click at [318, 303] on button "Load More" at bounding box center [324, 332] width 284 height 32
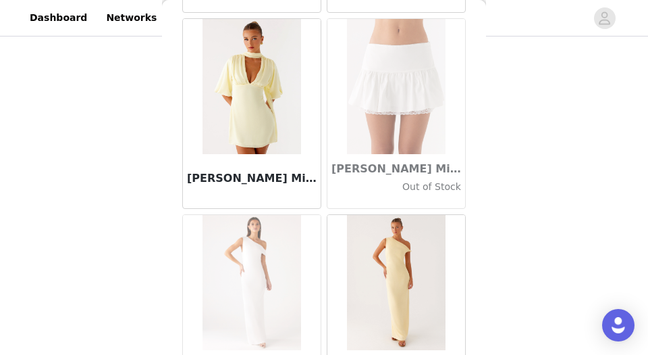
scroll to position [52639, 0]
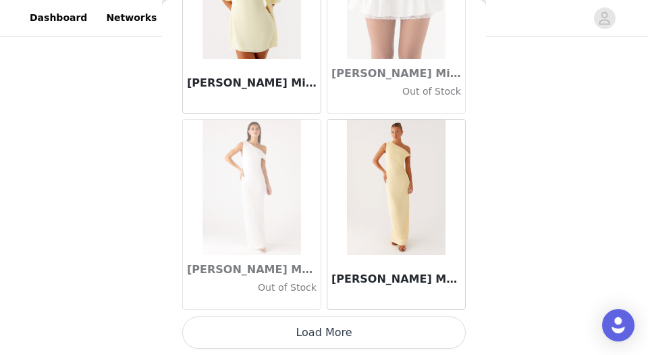
click at [318, 303] on button "Load More" at bounding box center [324, 332] width 284 height 32
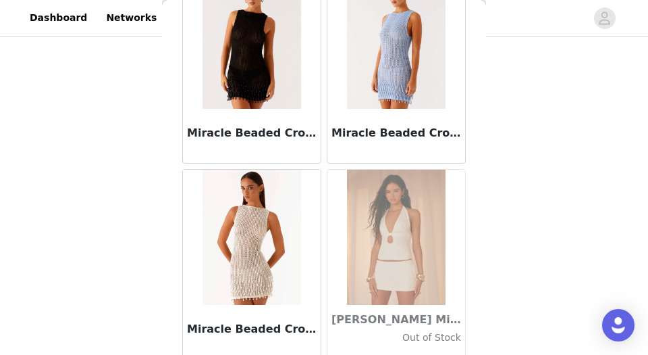
scroll to position [54597, 0]
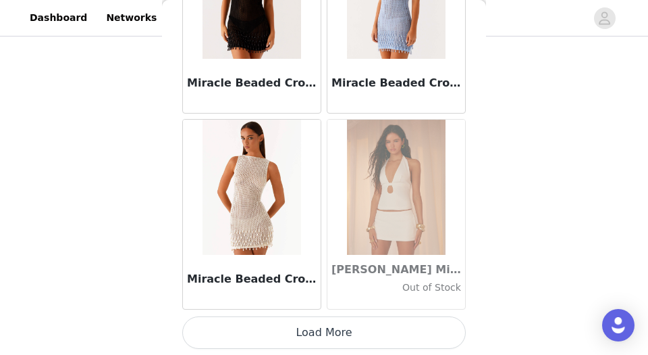
click at [318, 303] on button "Load More" at bounding box center [324, 332] width 284 height 32
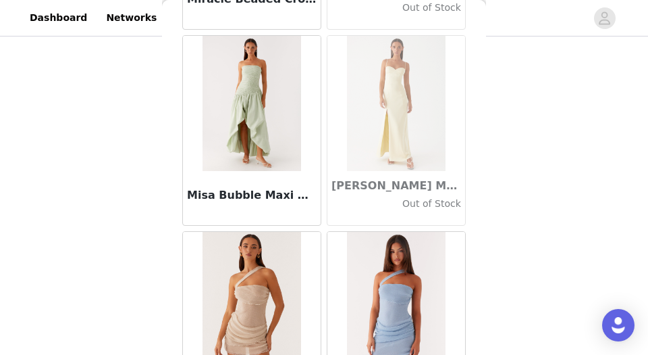
scroll to position [55078, 0]
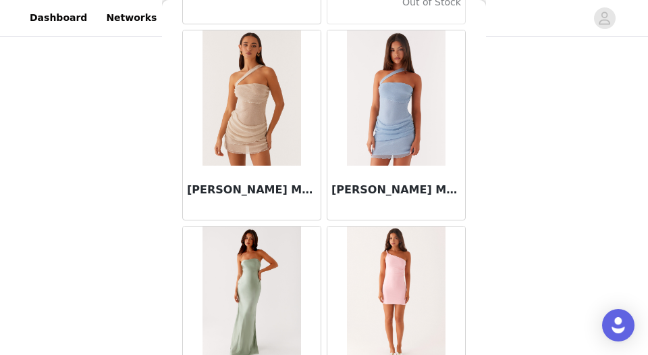
click at [269, 117] on img at bounding box center [252, 97] width 98 height 135
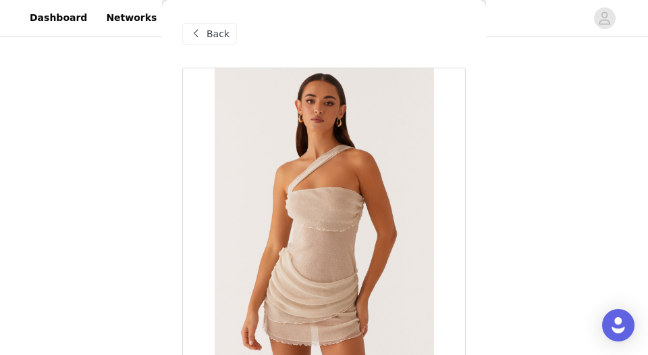
scroll to position [294, 0]
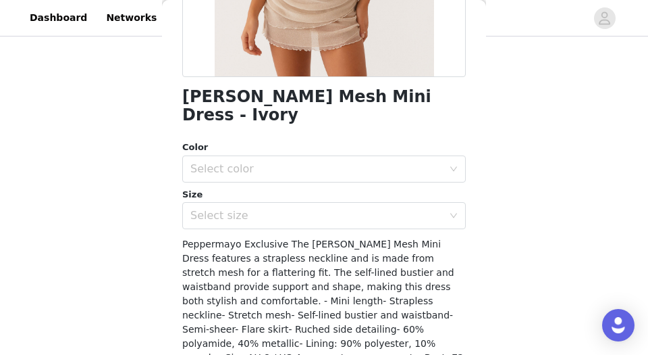
click at [286, 162] on div "Select color" at bounding box center [316, 169] width 253 height 14
click at [279, 174] on li "Ivory" at bounding box center [324, 181] width 284 height 22
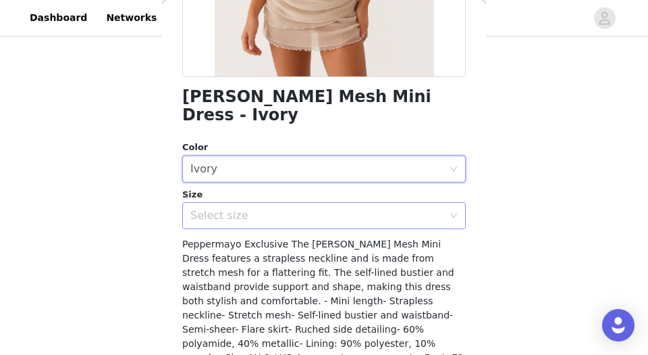
click at [275, 209] on div "Select size" at bounding box center [316, 216] width 253 height 14
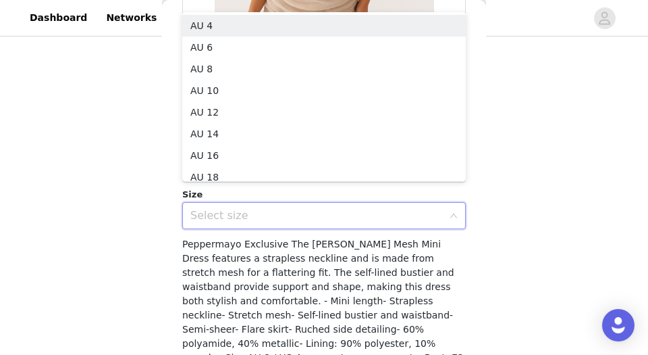
scroll to position [371, 0]
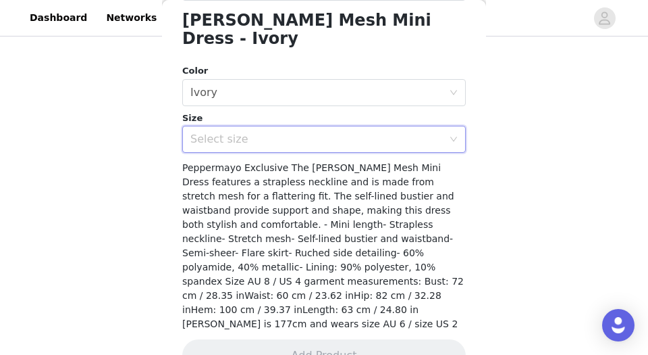
click at [543, 182] on div "STEP 1 OF 5 Select your styles! Please note that the sizes are in AU Sizes 1/3 …" at bounding box center [324, 91] width 648 height 334
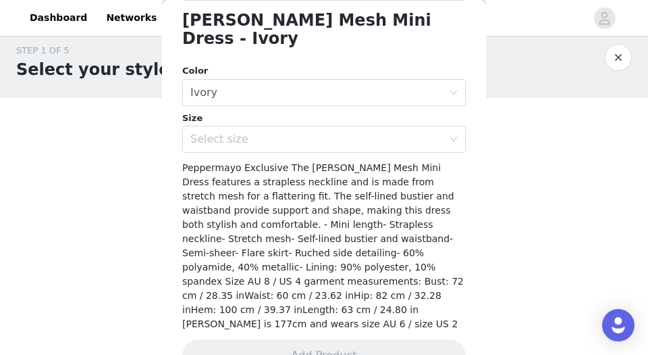
scroll to position [0, 0]
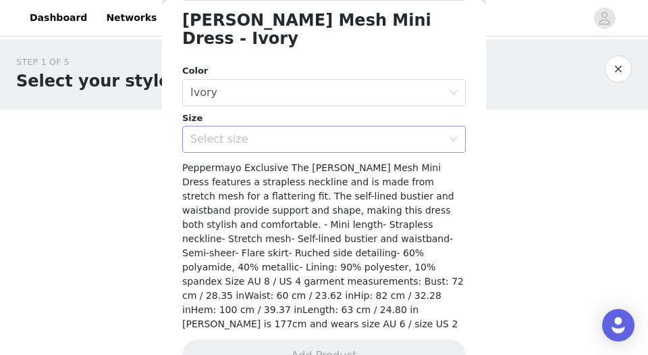
click at [385, 132] on div "Select size" at bounding box center [316, 139] width 253 height 14
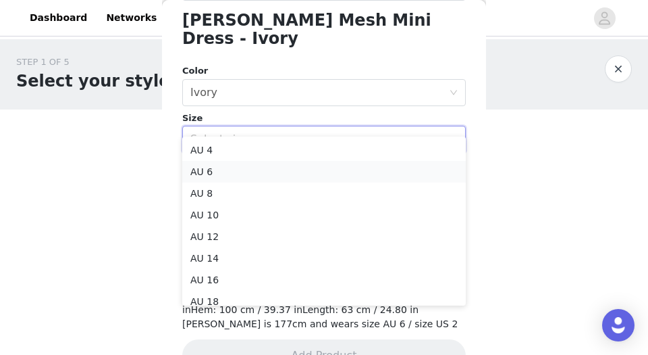
click at [319, 176] on li "AU 6" at bounding box center [324, 172] width 284 height 22
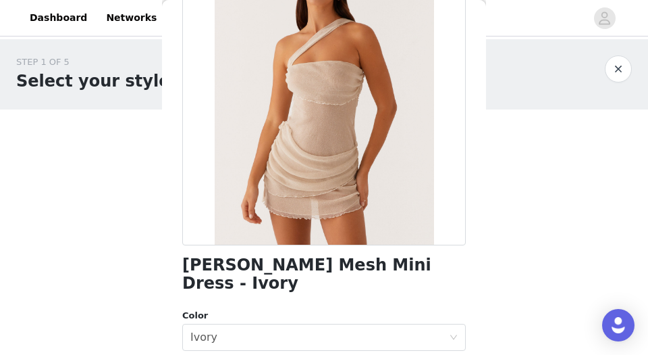
scroll to position [371, 0]
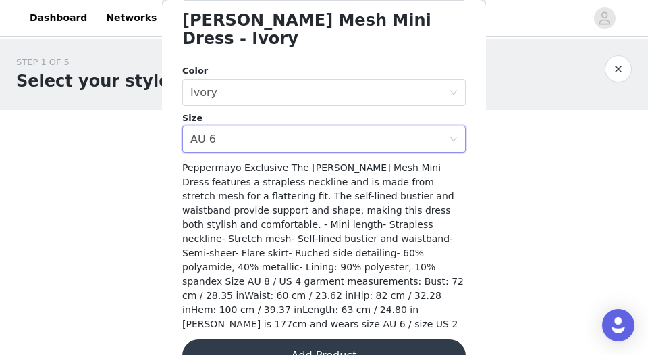
click at [365, 303] on button "Add Product" at bounding box center [324, 355] width 284 height 32
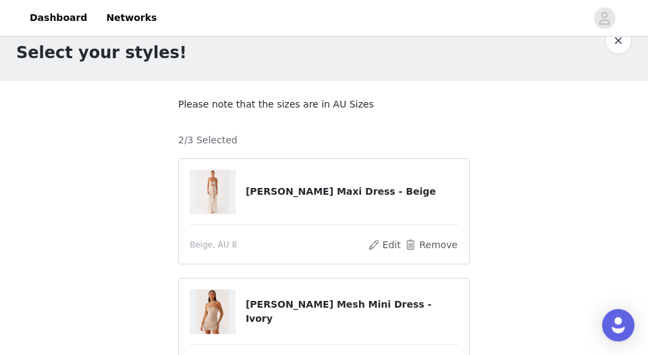
scroll to position [234, 0]
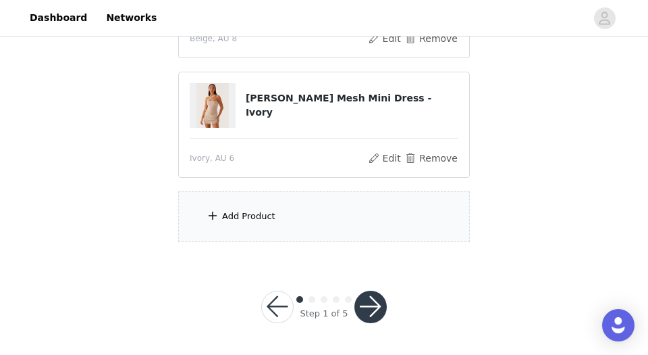
click at [227, 213] on div "Add Product" at bounding box center [248, 216] width 53 height 14
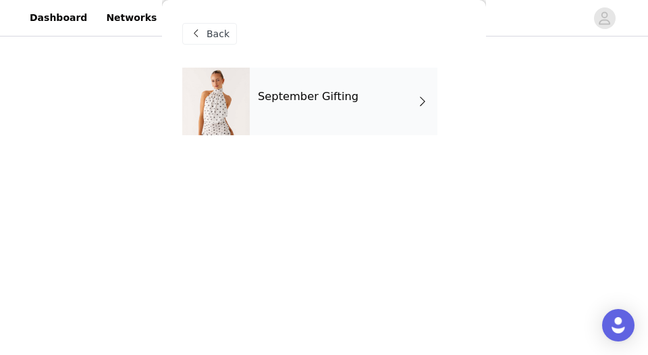
click at [366, 109] on div "September Gifting" at bounding box center [344, 102] width 188 height 68
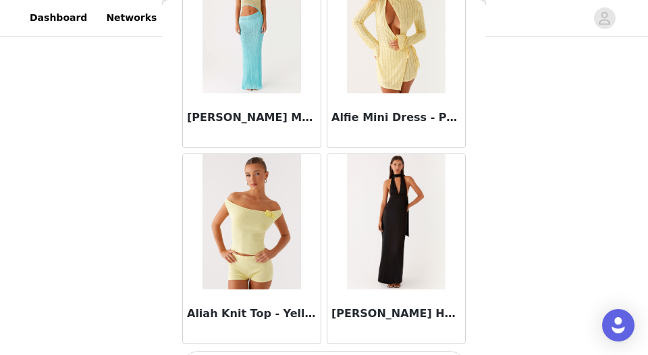
scroll to position [1712, 0]
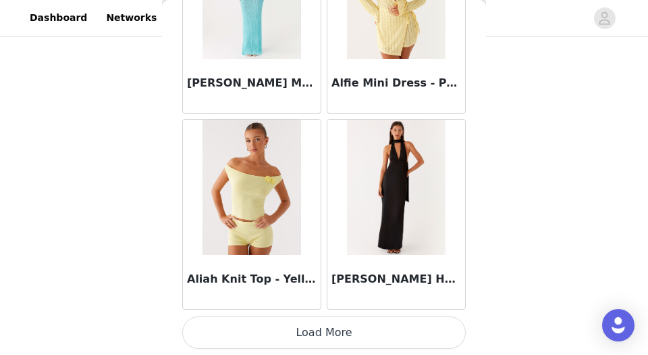
click at [274, 303] on button "Load More" at bounding box center [324, 332] width 284 height 32
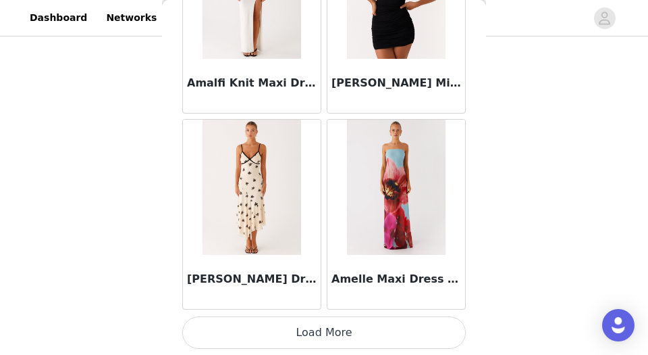
click at [324, 303] on button "Load More" at bounding box center [324, 332] width 284 height 32
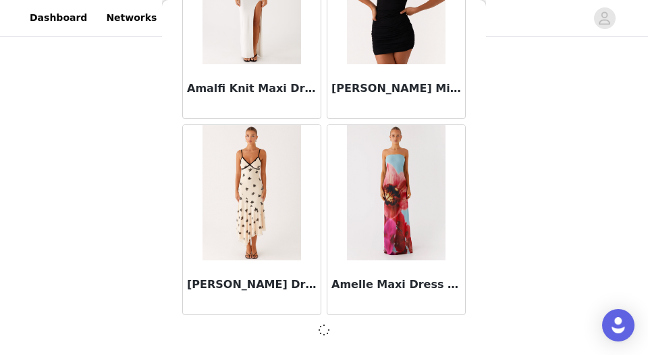
scroll to position [3664, 0]
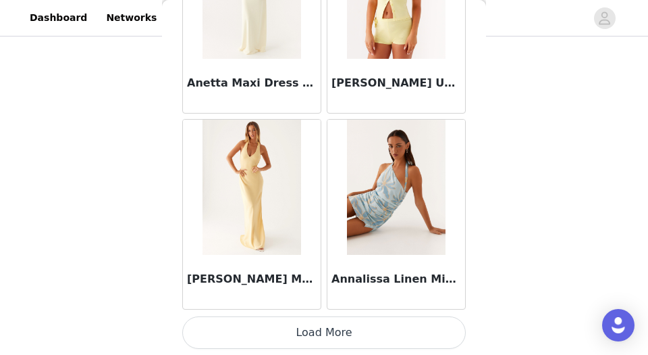
click at [324, 303] on button "Load More" at bounding box center [324, 332] width 284 height 32
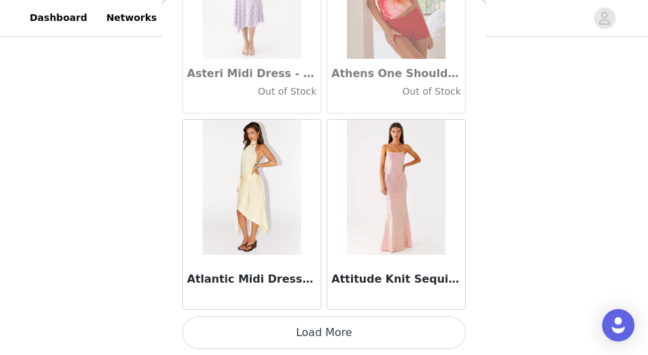
click at [324, 303] on button "Load More" at bounding box center [324, 332] width 284 height 32
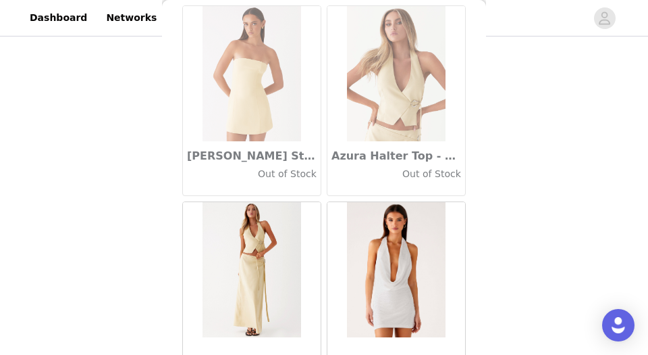
scroll to position [9546, 0]
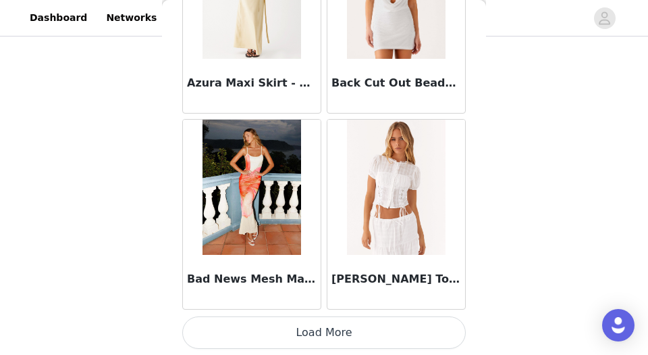
click at [324, 303] on button "Load More" at bounding box center [324, 332] width 284 height 32
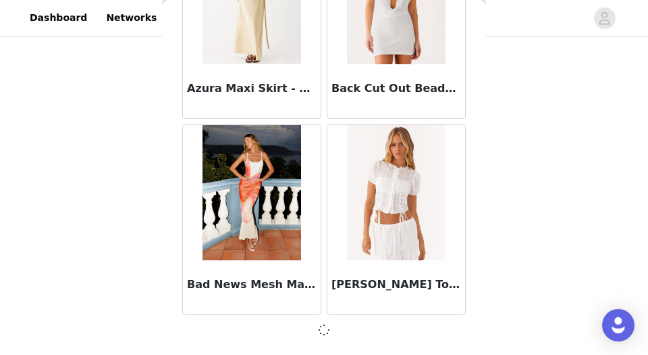
scroll to position [9540, 0]
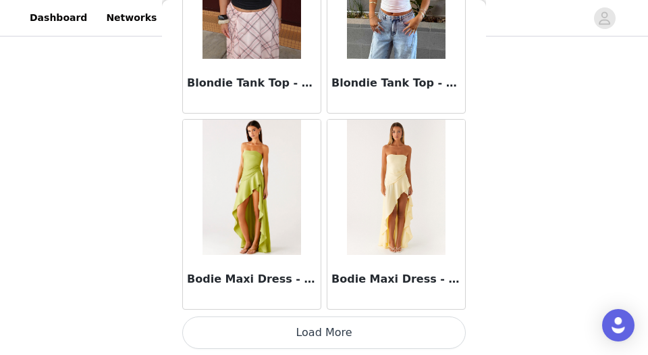
click at [324, 303] on button "Load More" at bounding box center [324, 332] width 284 height 32
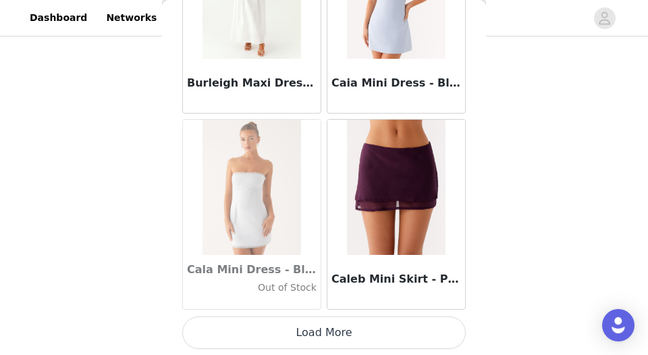
click at [324, 303] on button "Load More" at bounding box center [324, 332] width 284 height 32
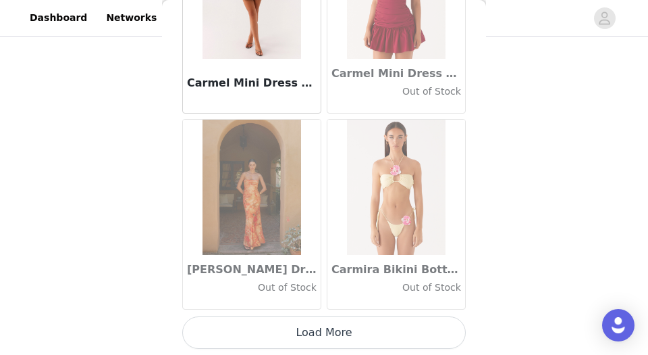
click at [324, 303] on button "Load More" at bounding box center [324, 332] width 284 height 32
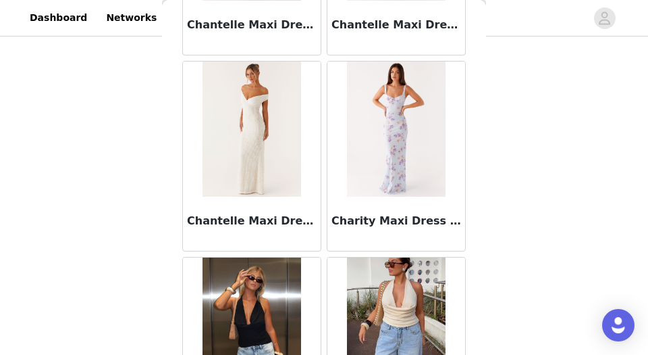
scroll to position [17381, 0]
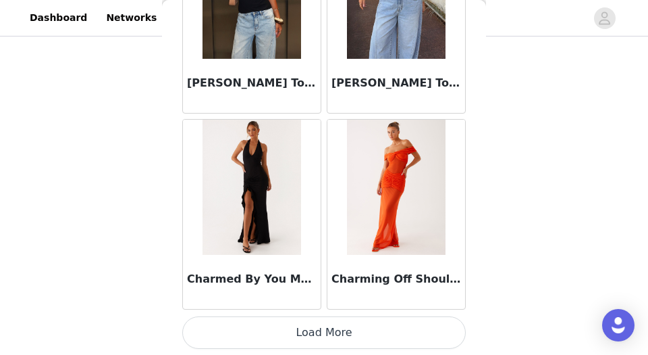
click at [324, 303] on button "Load More" at bounding box center [324, 332] width 284 height 32
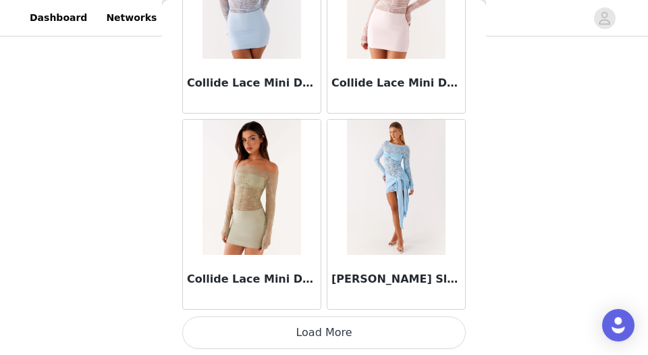
click at [325, 303] on button "Load More" at bounding box center [324, 332] width 284 height 32
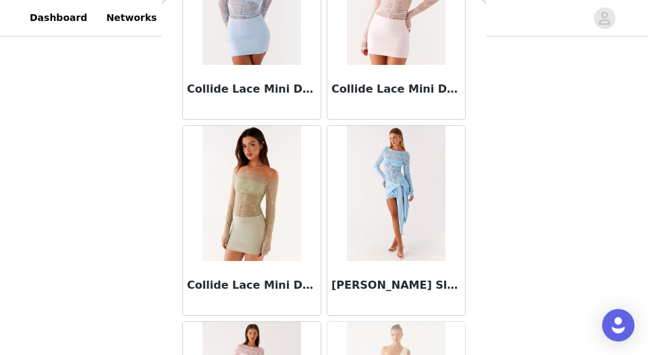
scroll to position [19340, 0]
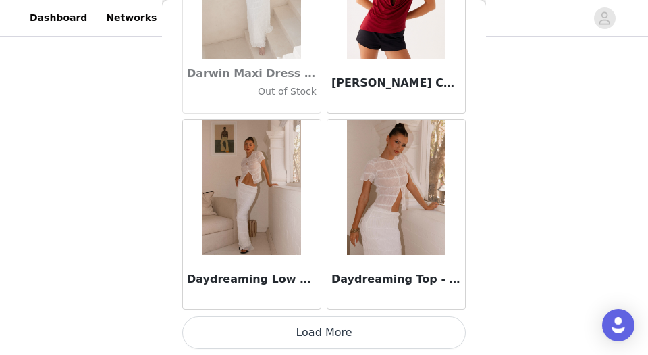
click at [325, 303] on button "Load More" at bounding box center [324, 332] width 284 height 32
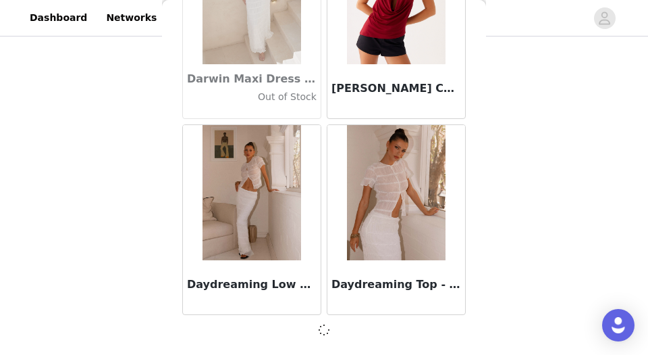
scroll to position [21293, 0]
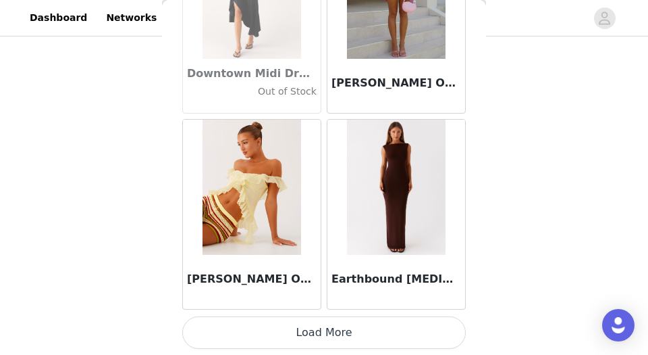
click at [325, 303] on button "Load More" at bounding box center [324, 332] width 284 height 32
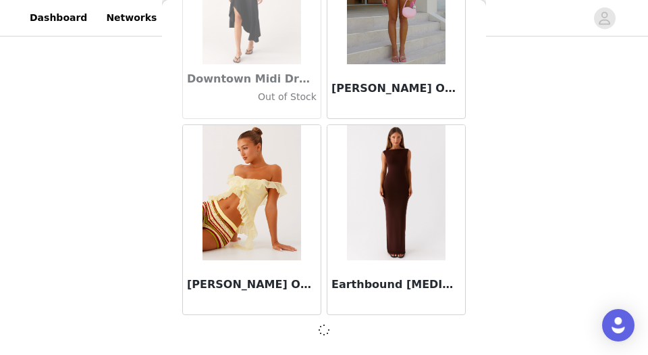
scroll to position [23252, 0]
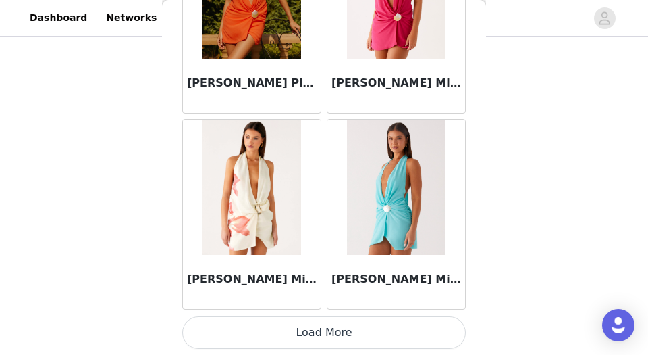
click at [327, 303] on button "Load More" at bounding box center [324, 332] width 284 height 32
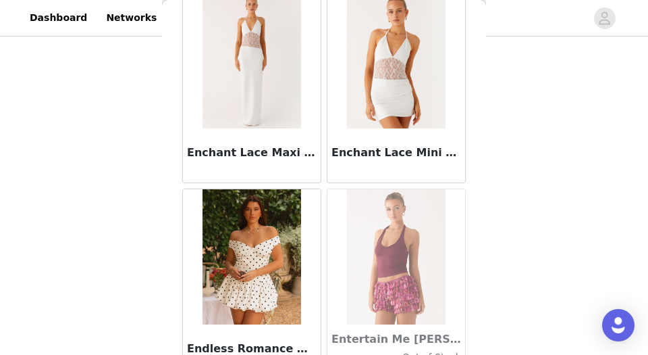
scroll to position [27175, 0]
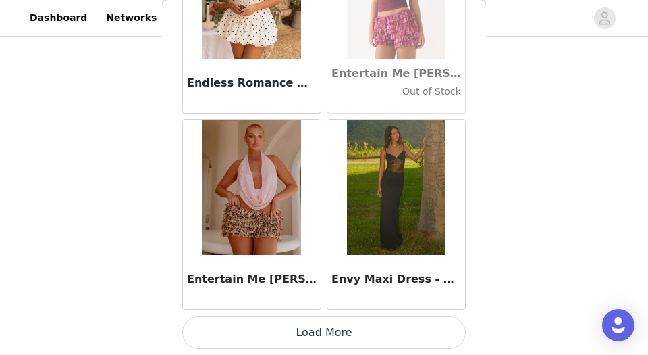
click at [326, 303] on button "Load More" at bounding box center [324, 332] width 284 height 32
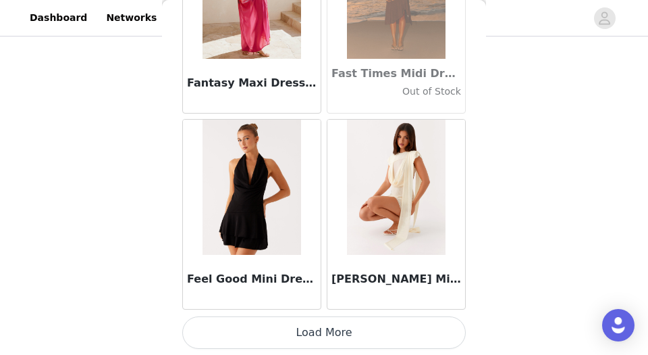
click at [326, 303] on button "Load More" at bounding box center [324, 332] width 284 height 32
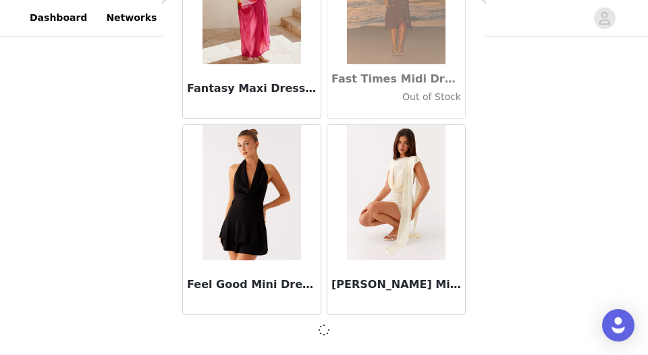
scroll to position [29128, 0]
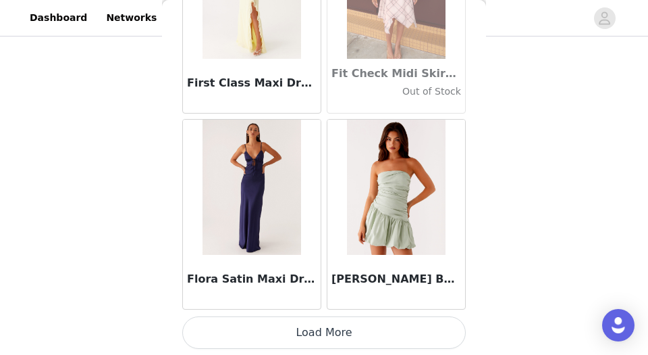
click at [326, 303] on button "Load More" at bounding box center [324, 332] width 284 height 32
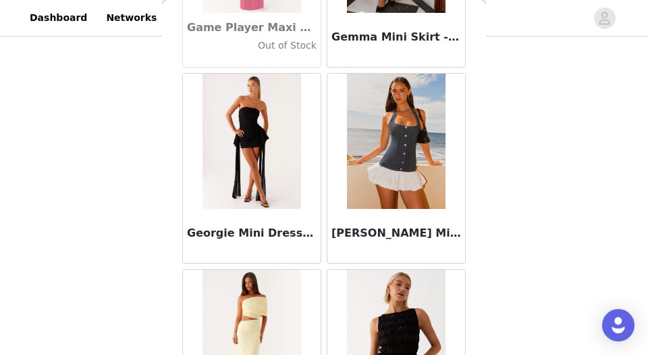
scroll to position [33051, 0]
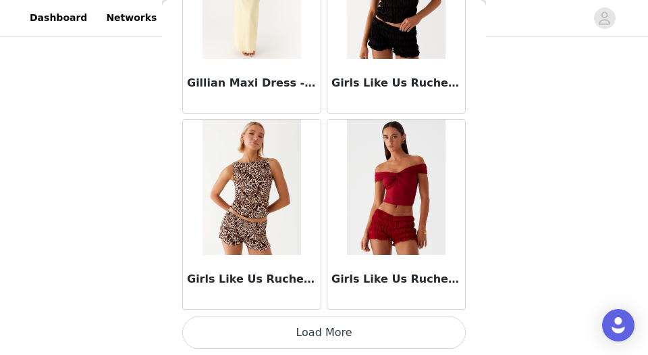
click at [324, 294] on div "Girls Like Us Ruched Mini Shorts - Maroon" at bounding box center [396, 214] width 145 height 196
click at [323, 303] on button "Load More" at bounding box center [324, 332] width 284 height 32
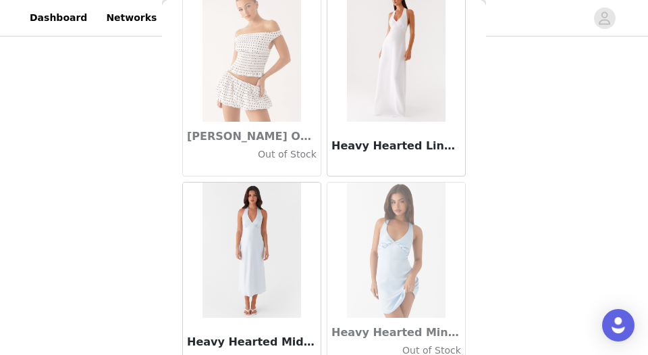
scroll to position [35010, 0]
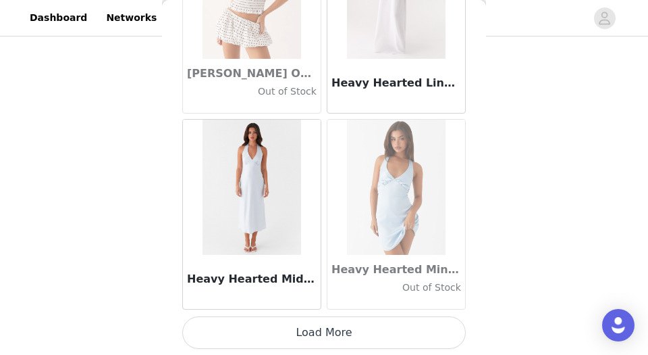
click at [323, 303] on button "Load More" at bounding box center [324, 332] width 284 height 32
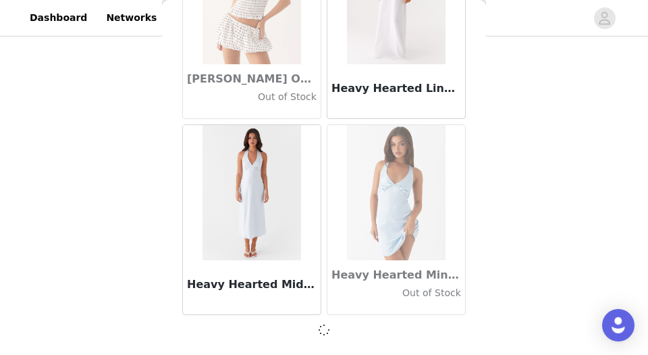
scroll to position [35004, 0]
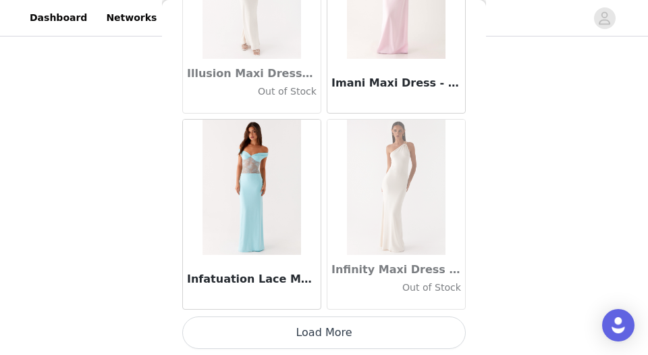
click at [323, 303] on button "Load More" at bounding box center [324, 332] width 284 height 32
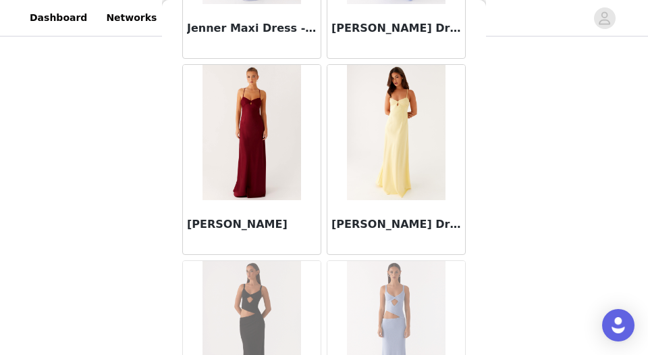
scroll to position [38928, 0]
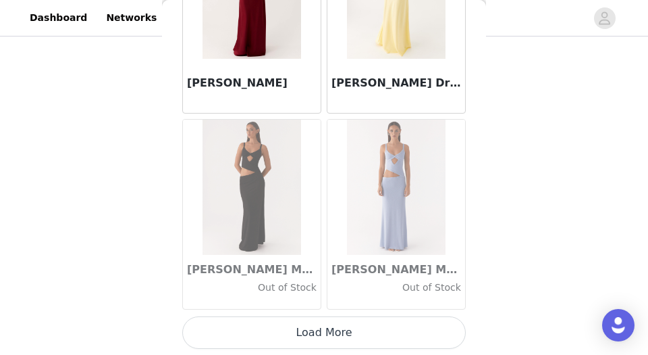
click at [317, 303] on button "Load More" at bounding box center [324, 332] width 284 height 32
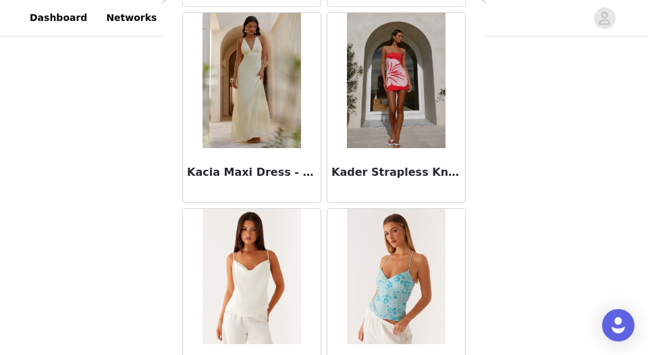
scroll to position [40886, 0]
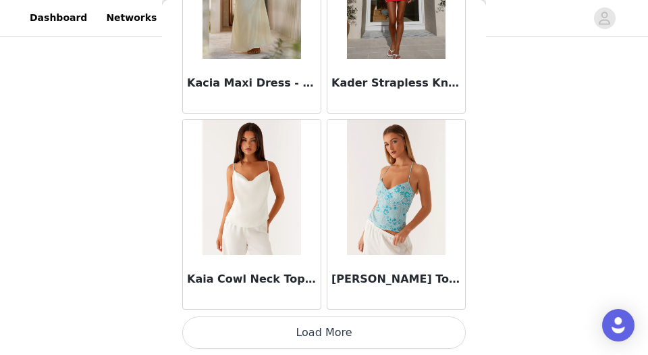
click at [326, 303] on button "Load More" at bounding box center [324, 332] width 284 height 32
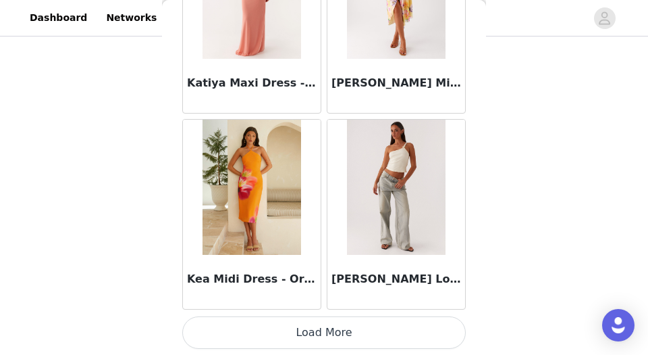
click at [325, 303] on button "Load More" at bounding box center [324, 332] width 284 height 32
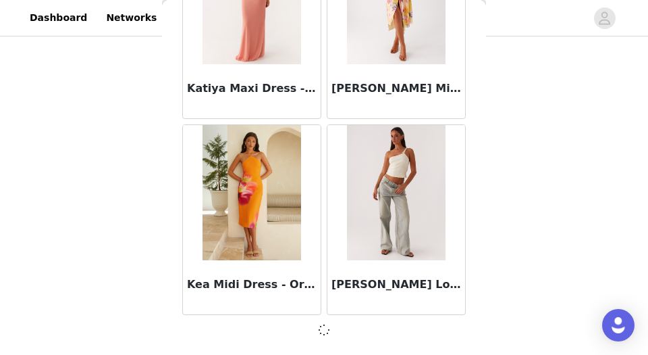
scroll to position [42839, 0]
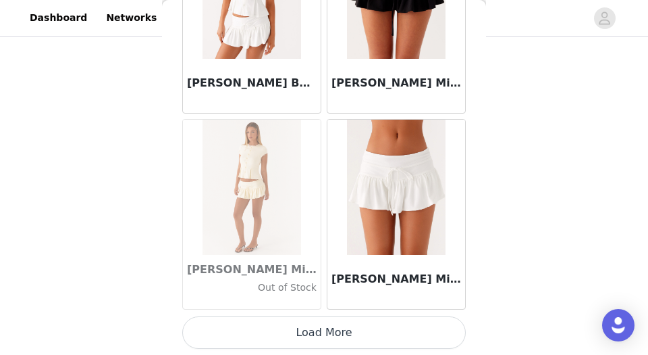
click at [325, 303] on button "Load More" at bounding box center [324, 332] width 284 height 32
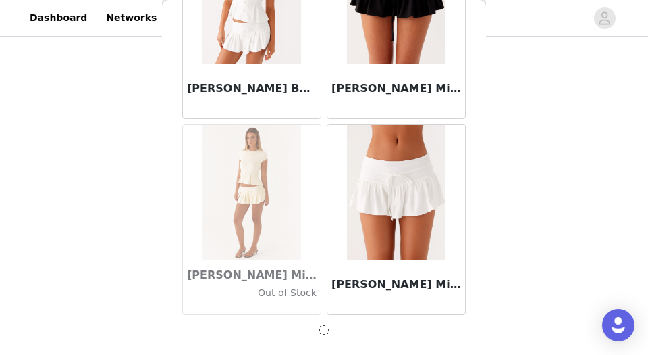
scroll to position [44798, 0]
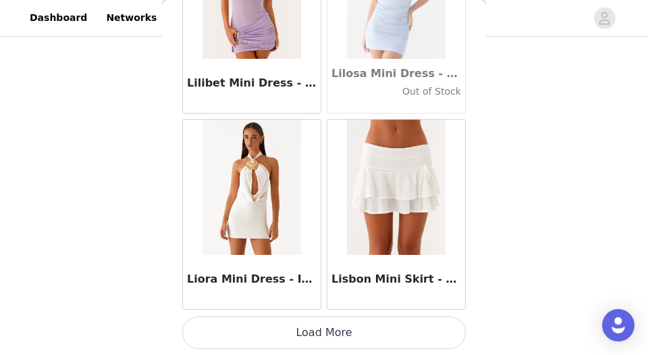
click at [325, 303] on button "Load More" at bounding box center [324, 332] width 284 height 32
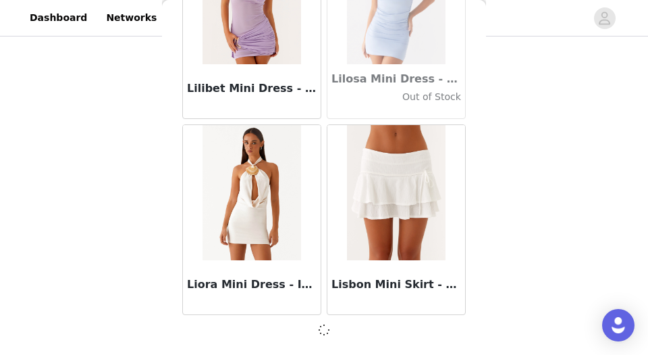
scroll to position [46756, 0]
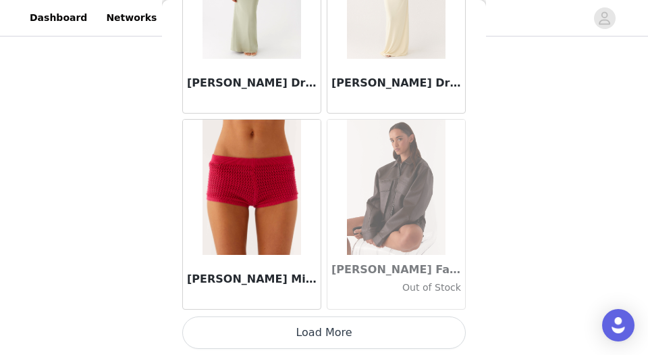
click at [325, 303] on button "Load More" at bounding box center [324, 332] width 284 height 32
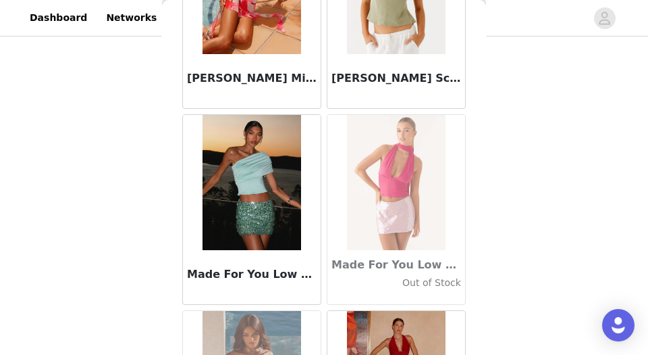
scroll to position [50680, 0]
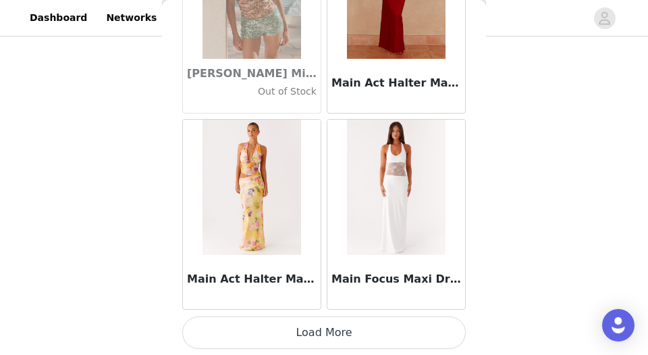
click at [325, 303] on button "Load More" at bounding box center [324, 332] width 284 height 32
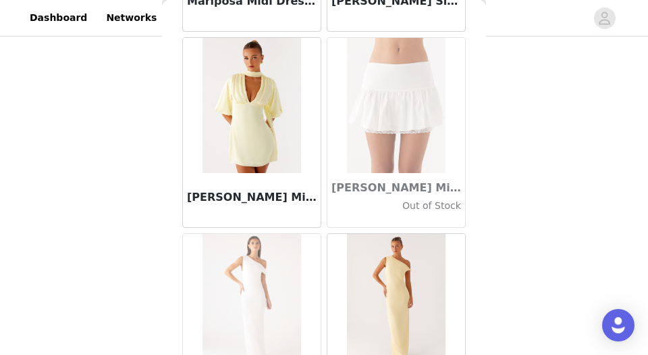
scroll to position [52639, 0]
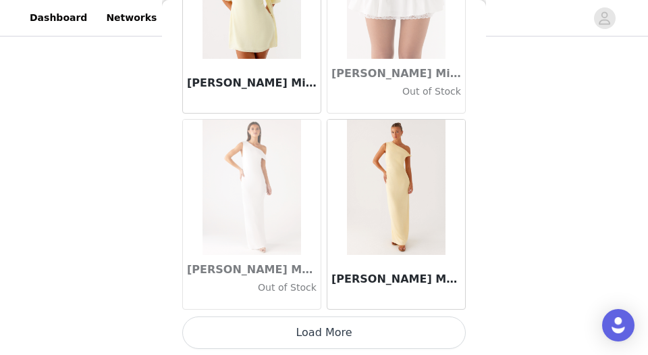
click at [319, 303] on button "Load More" at bounding box center [324, 332] width 284 height 32
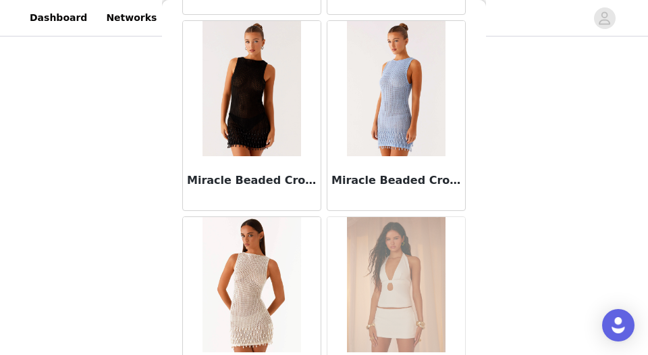
scroll to position [54597, 0]
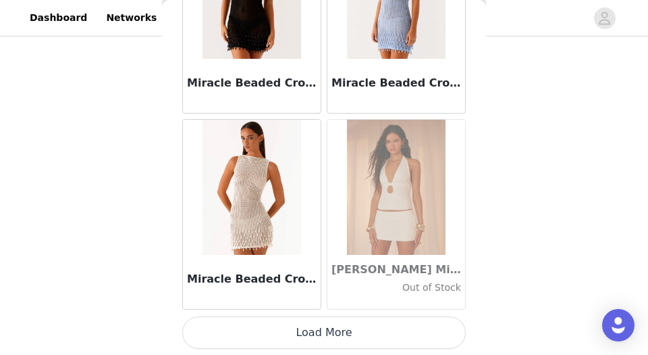
click at [319, 303] on button "Load More" at bounding box center [324, 332] width 284 height 32
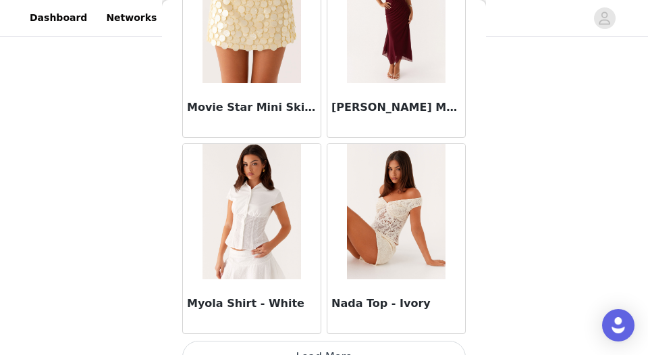
scroll to position [56556, 0]
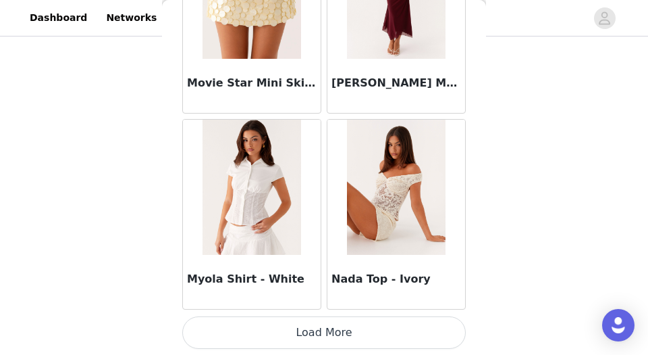
click at [323, 303] on button "Load More" at bounding box center [324, 332] width 284 height 32
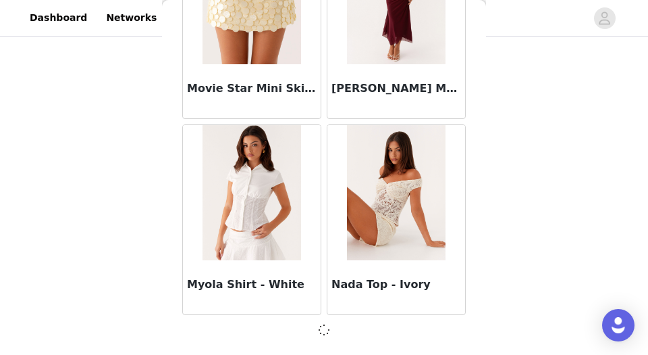
scroll to position [56550, 0]
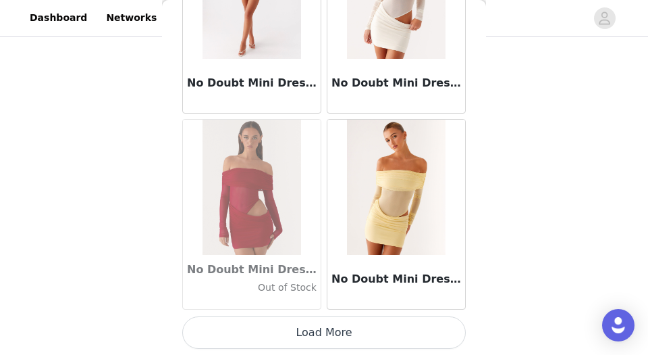
click at [323, 303] on button "Load More" at bounding box center [324, 332] width 284 height 32
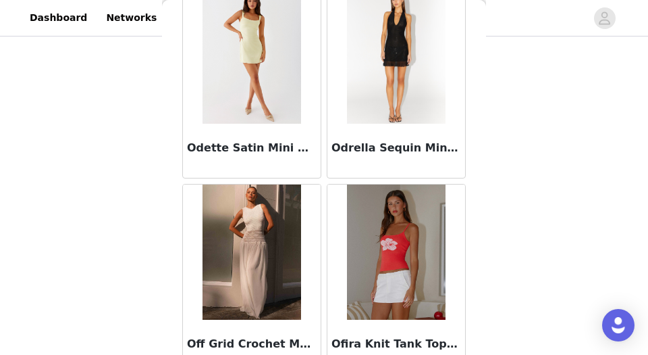
scroll to position [60474, 0]
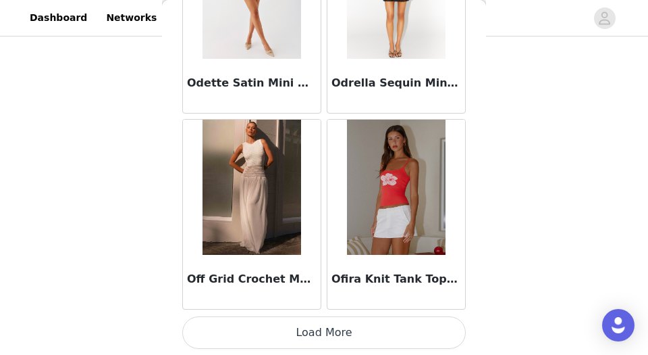
click at [322, 303] on button "Load More" at bounding box center [324, 332] width 284 height 32
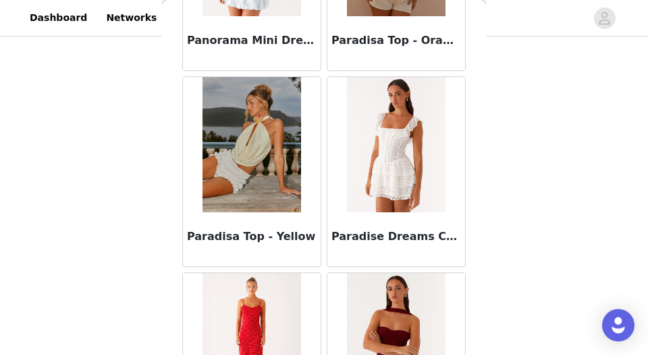
scroll to position [62408, 0]
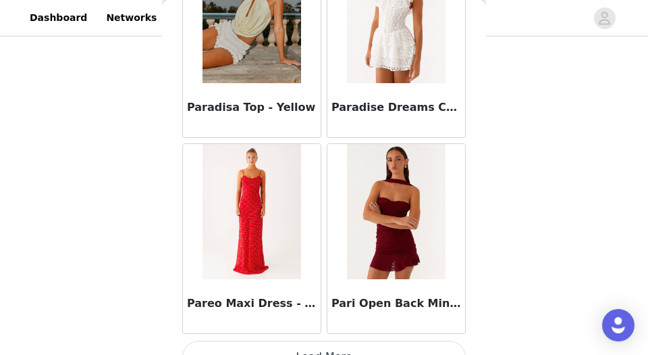
click at [322, 303] on button "Load More" at bounding box center [324, 356] width 284 height 32
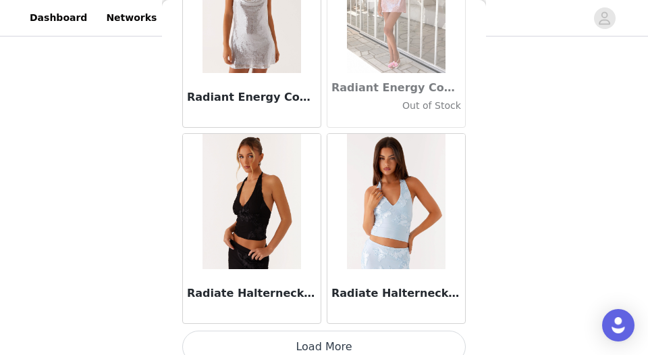
scroll to position [64391, 0]
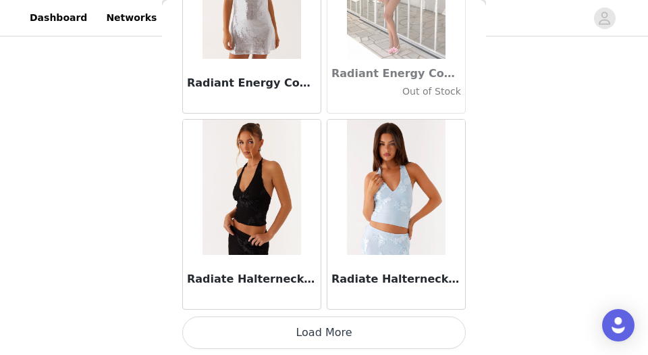
click at [319, 303] on button "Load More" at bounding box center [324, 332] width 284 height 32
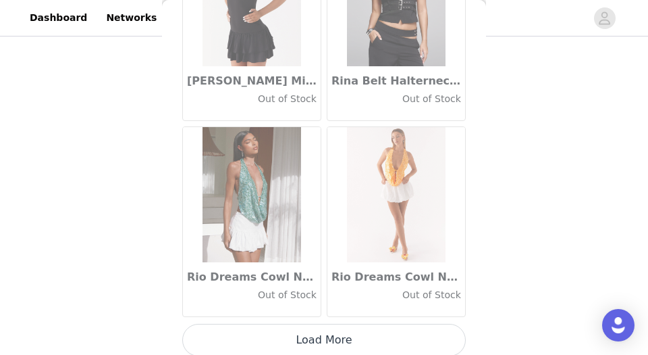
scroll to position [66350, 0]
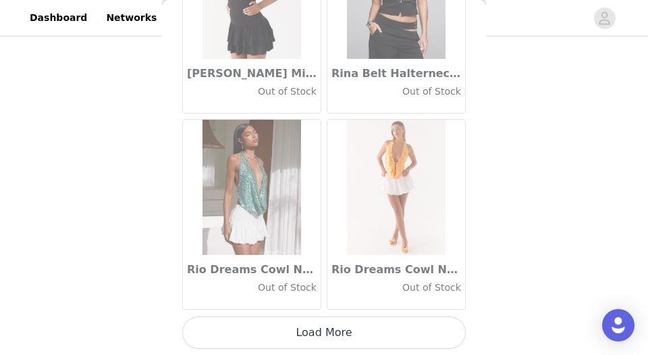
click at [324, 303] on button "Load More" at bounding box center [324, 332] width 284 height 32
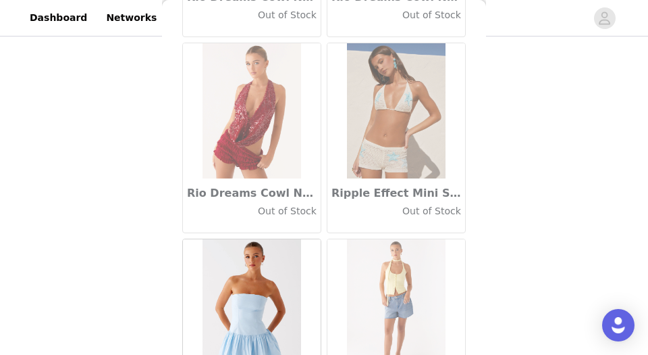
scroll to position [66821, 0]
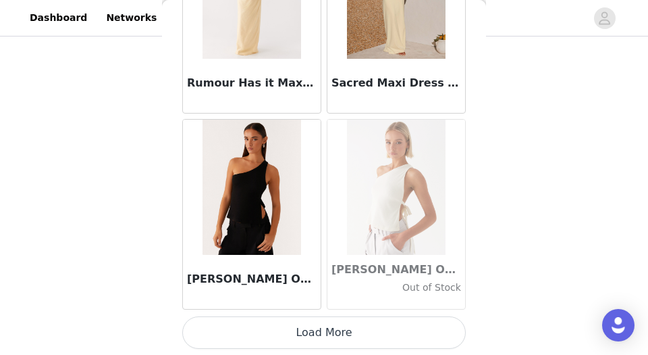
click at [325, 303] on button "Load More" at bounding box center [324, 332] width 284 height 32
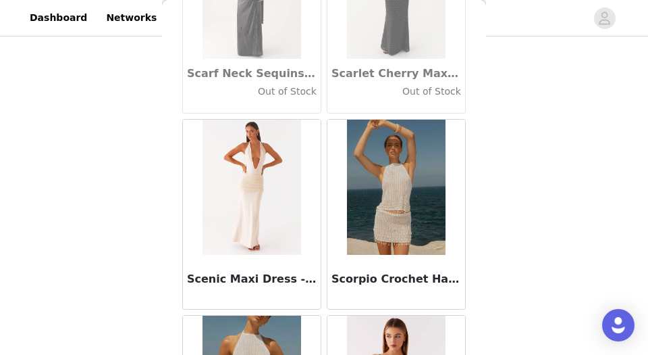
scroll to position [69680, 0]
click at [271, 242] on img at bounding box center [252, 186] width 98 height 135
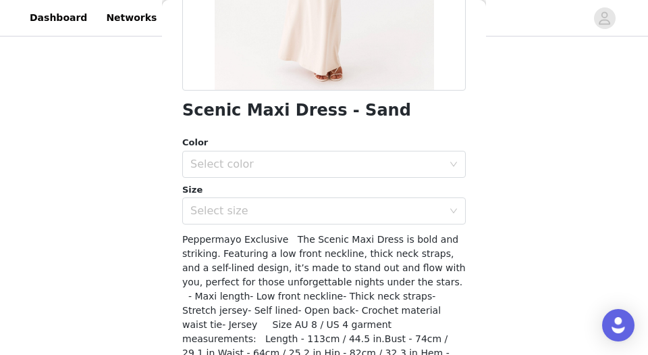
scroll to position [357, 0]
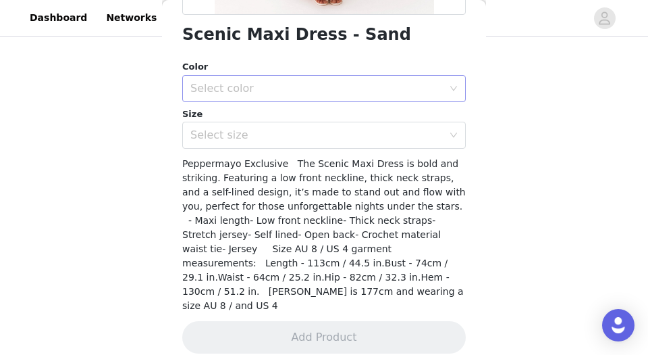
click at [250, 87] on div "Select color" at bounding box center [316, 89] width 253 height 14
click at [249, 113] on li "Sand" at bounding box center [324, 118] width 284 height 22
click at [383, 136] on div "Select size" at bounding box center [316, 135] width 253 height 14
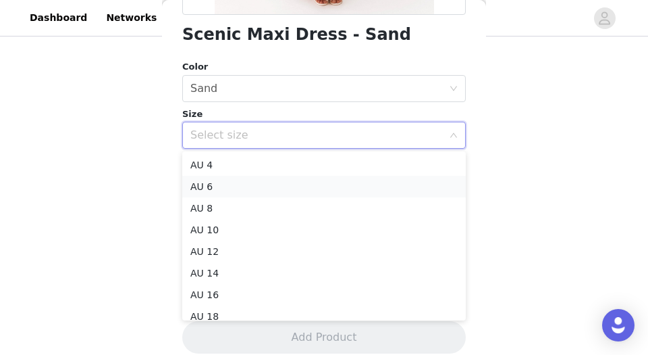
click at [411, 196] on li "AU 6" at bounding box center [324, 187] width 284 height 22
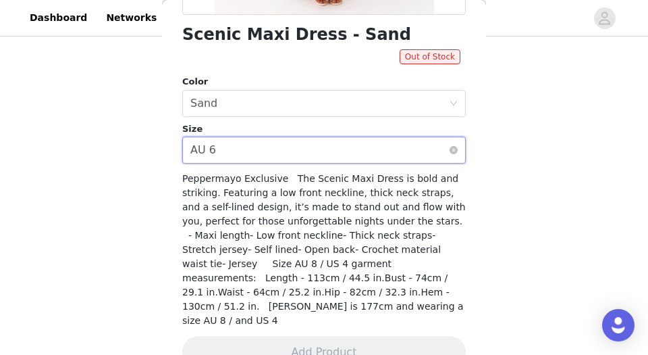
click at [393, 144] on div "Select size AU 6" at bounding box center [319, 150] width 259 height 26
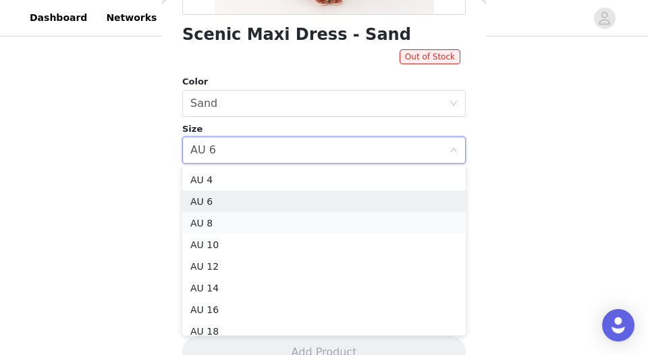
click at [378, 217] on li "AU 8" at bounding box center [324, 223] width 284 height 22
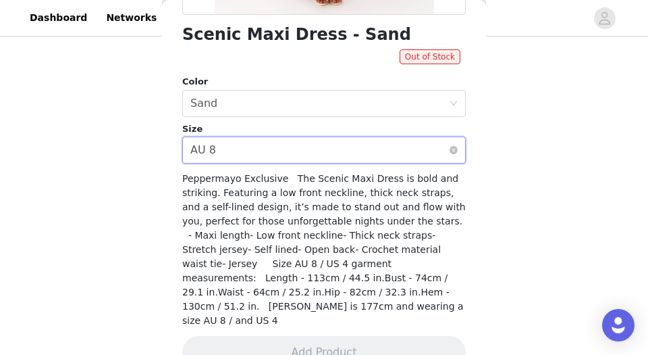
scroll to position [0, 0]
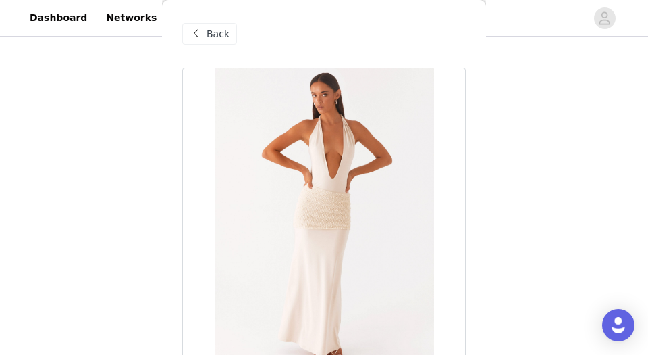
click at [205, 38] on div "Back" at bounding box center [209, 34] width 55 height 22
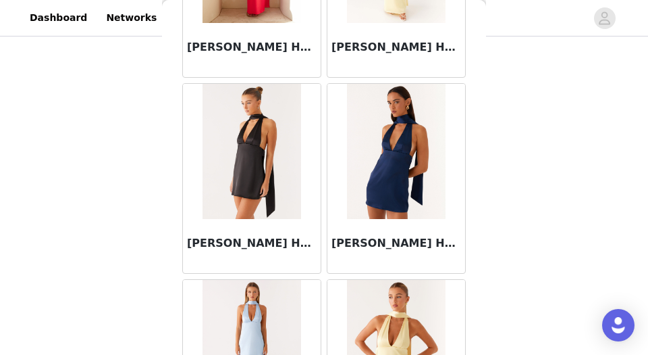
scroll to position [70267, 0]
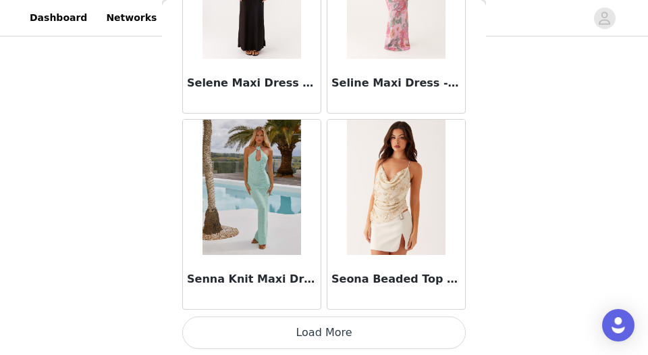
click at [368, 303] on button "Load More" at bounding box center [324, 332] width 284 height 32
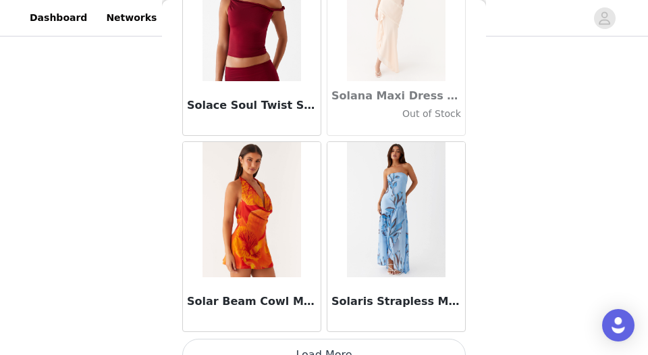
scroll to position [72226, 0]
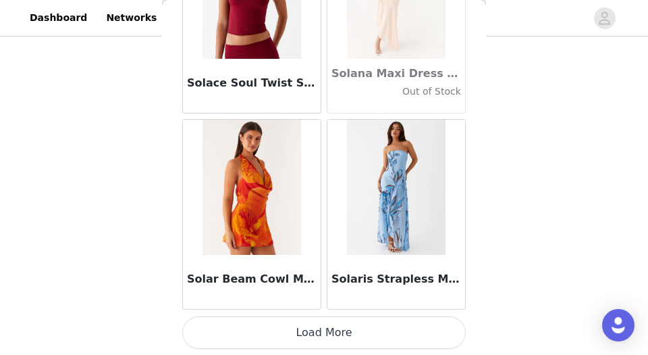
click at [295, 303] on button "Load More" at bounding box center [324, 332] width 284 height 32
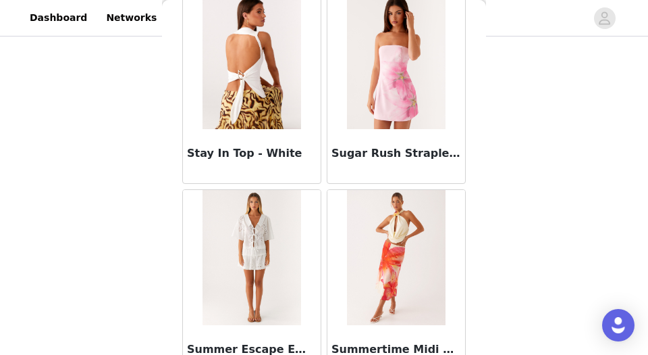
scroll to position [74185, 0]
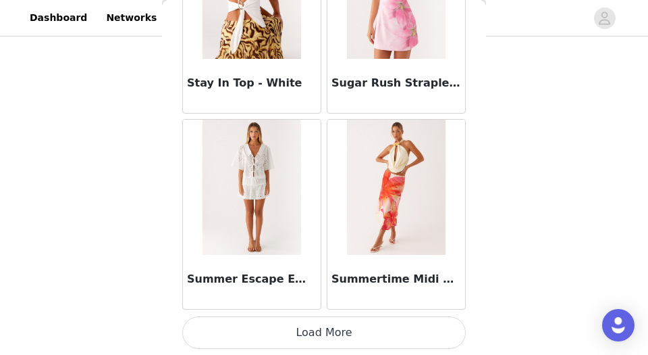
click at [324, 303] on button "Load More" at bounding box center [324, 332] width 284 height 32
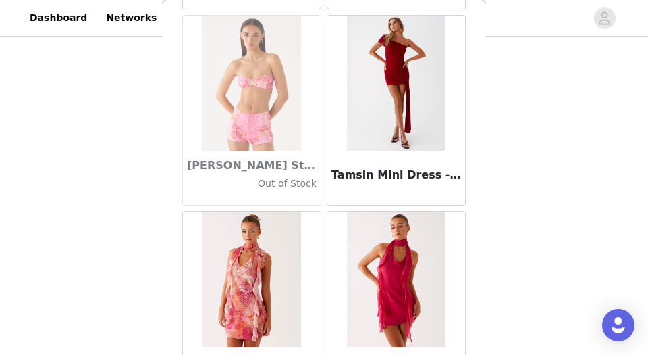
scroll to position [76144, 0]
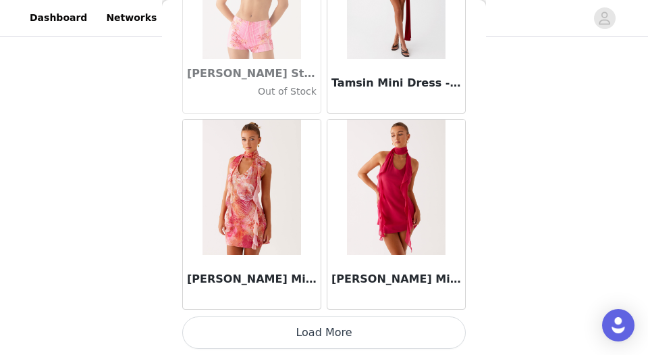
click at [324, 303] on button "Load More" at bounding box center [324, 332] width 284 height 32
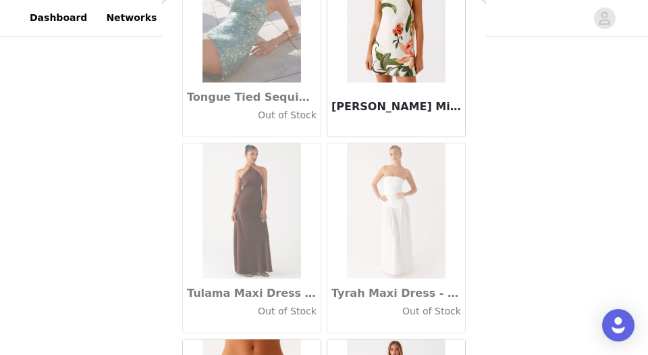
scroll to position [78102, 0]
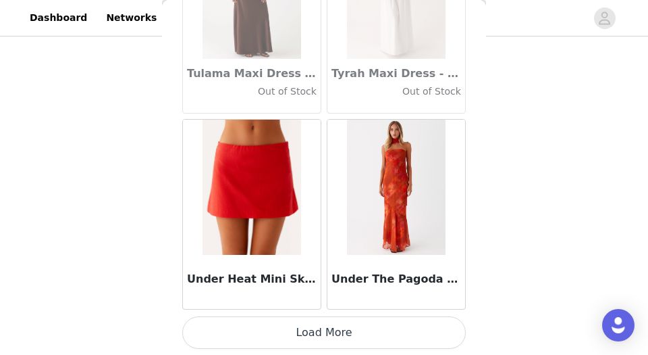
click at [324, 303] on button "Load More" at bounding box center [324, 332] width 284 height 32
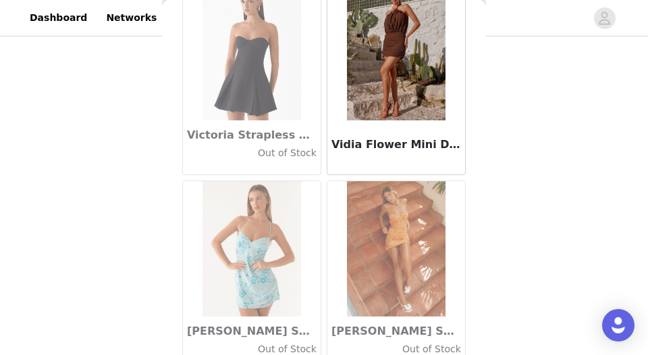
scroll to position [80061, 0]
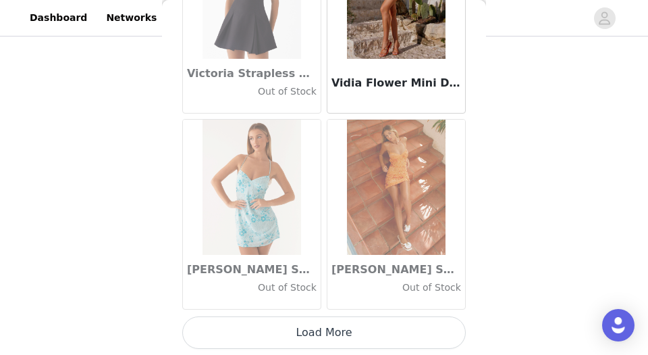
click at [323, 303] on button "Load More" at bounding box center [324, 332] width 284 height 32
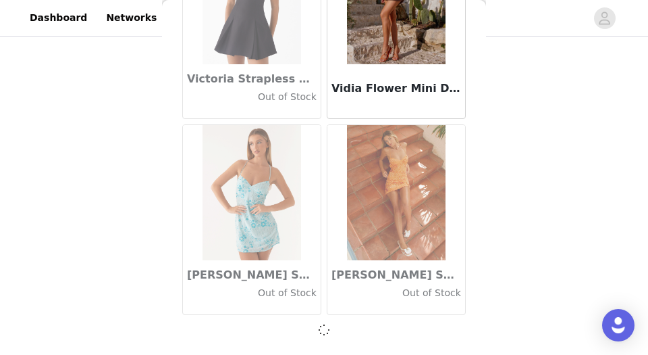
scroll to position [80055, 0]
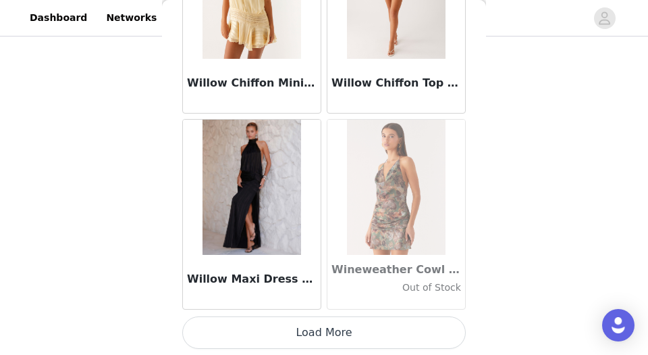
click at [323, 303] on button "Load More" at bounding box center [324, 332] width 284 height 32
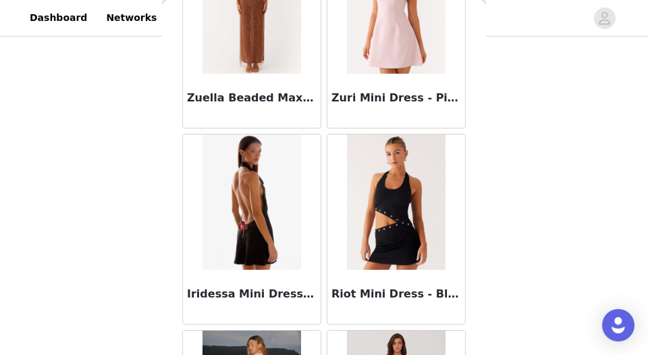
scroll to position [83968, 0]
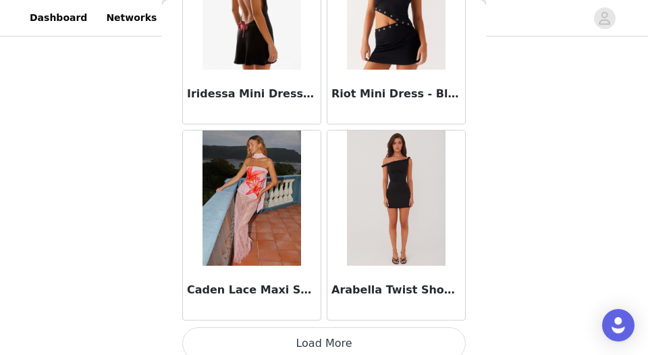
click at [323, 303] on button "Load More" at bounding box center [324, 343] width 284 height 32
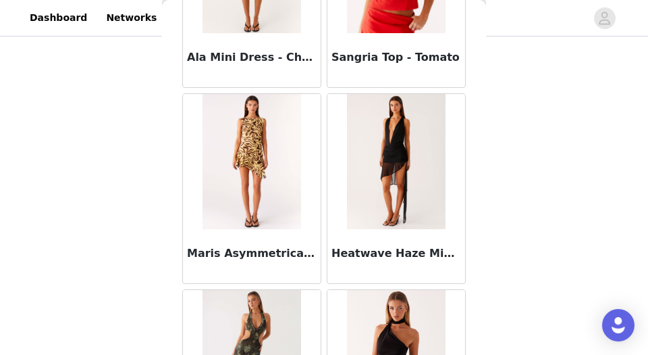
scroll to position [84955, 0]
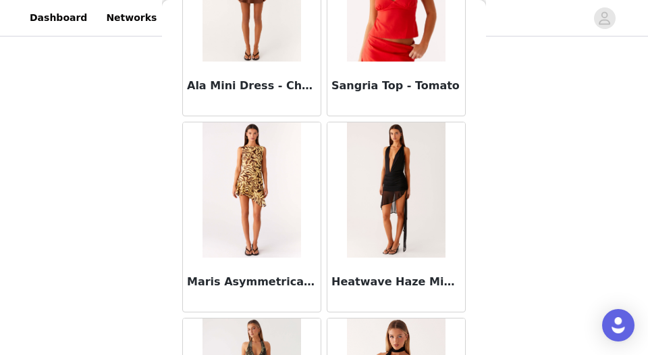
click at [260, 247] on img at bounding box center [252, 189] width 98 height 135
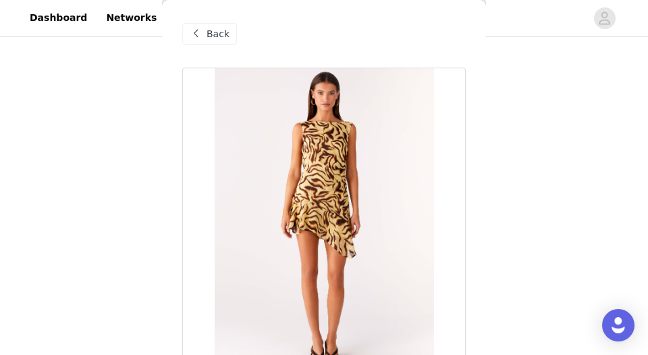
scroll to position [147, 0]
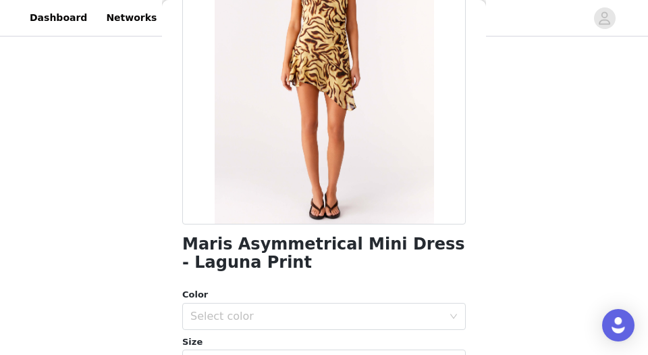
click at [261, 303] on div "Select color" at bounding box center [319, 316] width 259 height 26
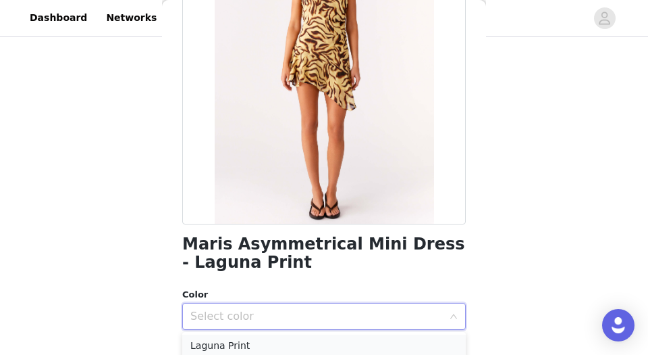
click at [250, 303] on li "Laguna Print" at bounding box center [324, 345] width 284 height 22
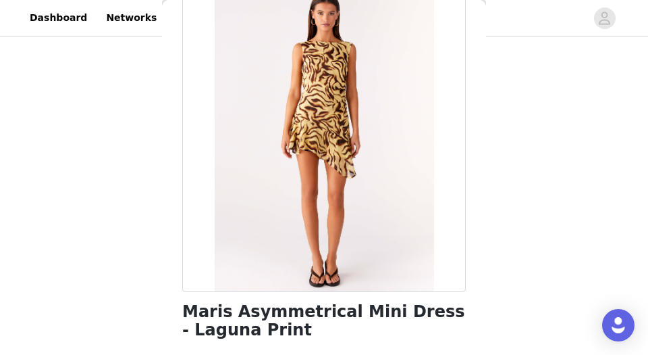
scroll to position [0, 0]
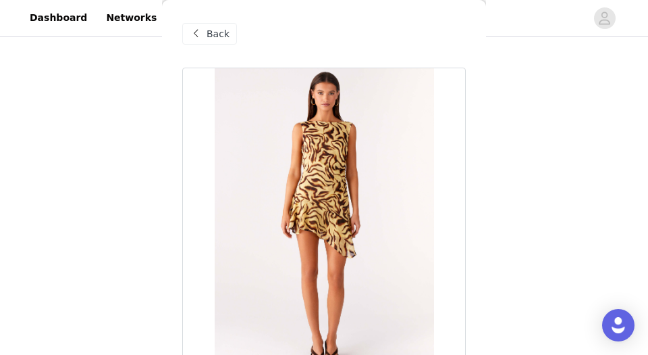
click at [204, 35] on div "Back" at bounding box center [209, 34] width 55 height 22
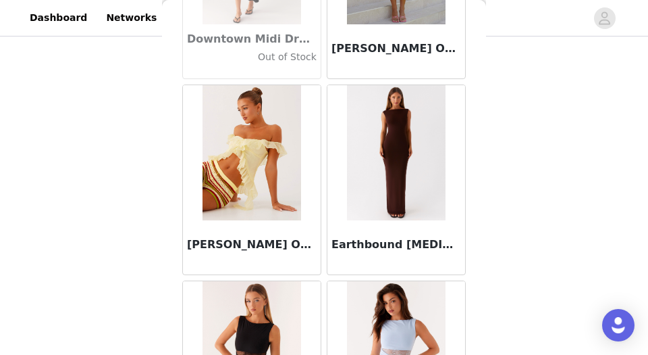
scroll to position [23295, 0]
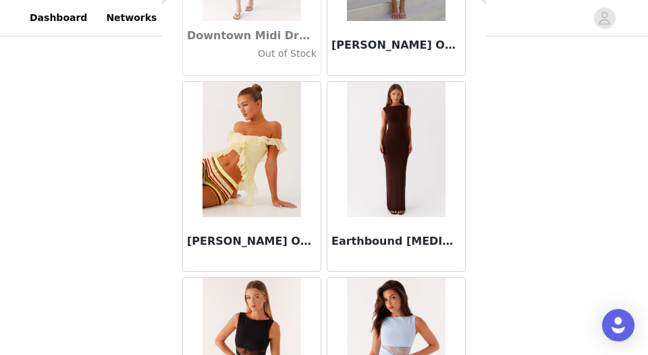
click at [224, 165] on img at bounding box center [252, 149] width 98 height 135
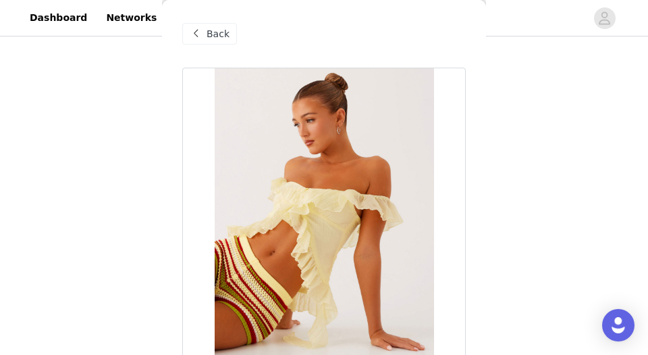
scroll to position [328, 0]
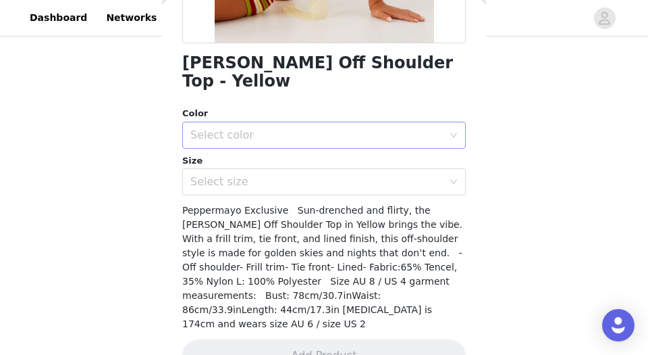
click at [330, 128] on div "Select color" at bounding box center [316, 135] width 253 height 14
click at [315, 136] on li "Yellow" at bounding box center [324, 146] width 284 height 22
click at [308, 175] on div "Select size" at bounding box center [316, 182] width 253 height 14
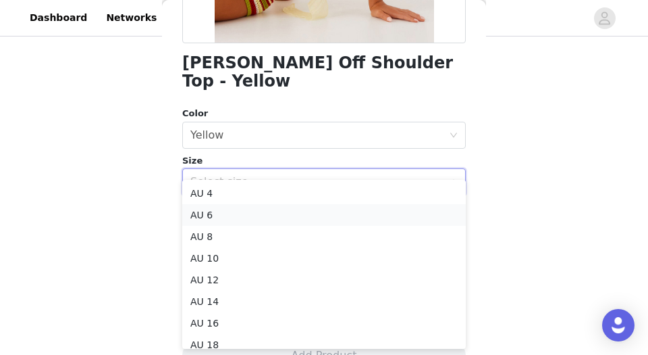
click at [282, 208] on li "AU 6" at bounding box center [324, 215] width 284 height 22
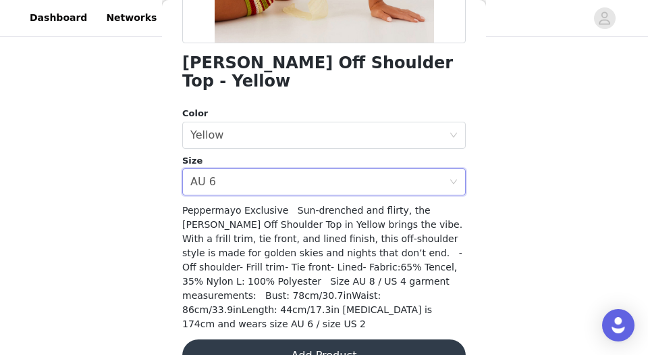
click at [300, 303] on button "Add Product" at bounding box center [324, 355] width 284 height 32
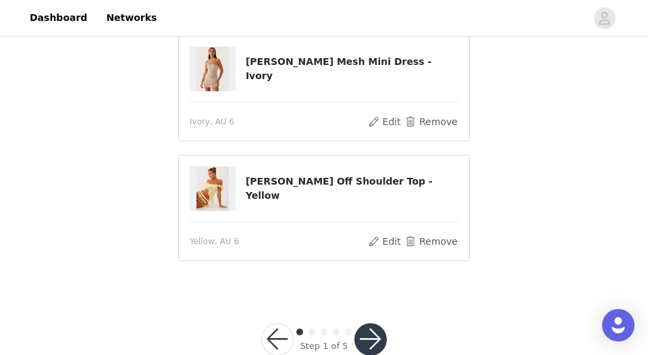
click at [376, 303] on button "button" at bounding box center [371, 339] width 32 height 32
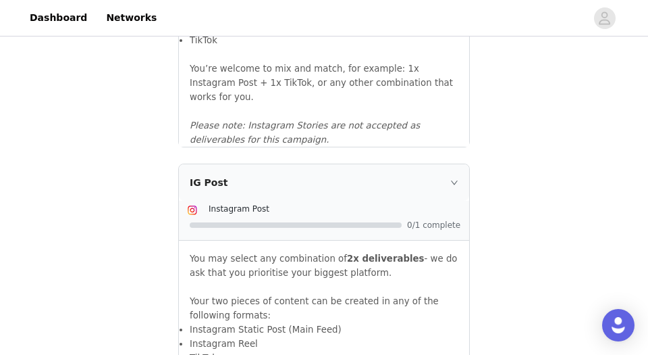
scroll to position [1641, 0]
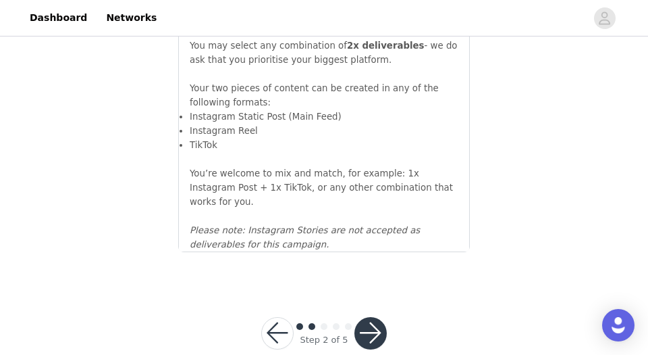
click at [376, 303] on button "button" at bounding box center [371, 333] width 32 height 32
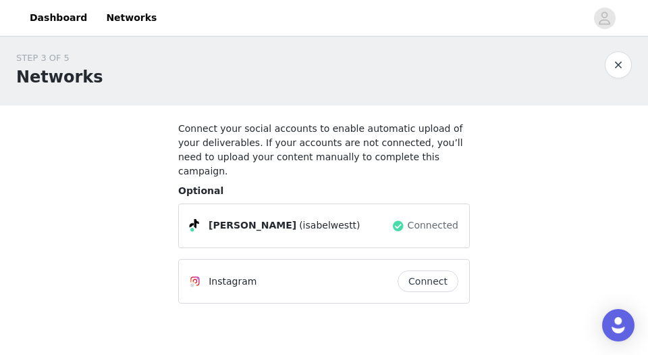
scroll to position [62, 0]
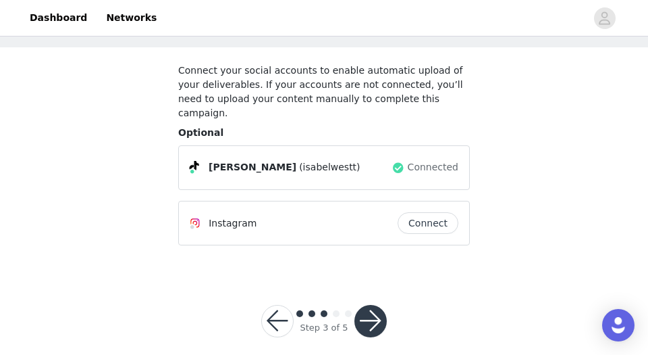
click at [367, 303] on button "button" at bounding box center [371, 321] width 32 height 32
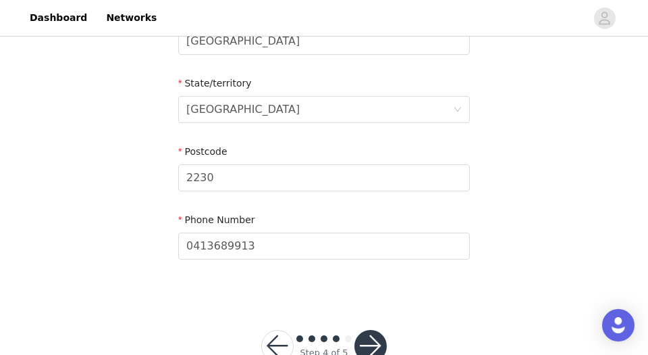
scroll to position [623, 0]
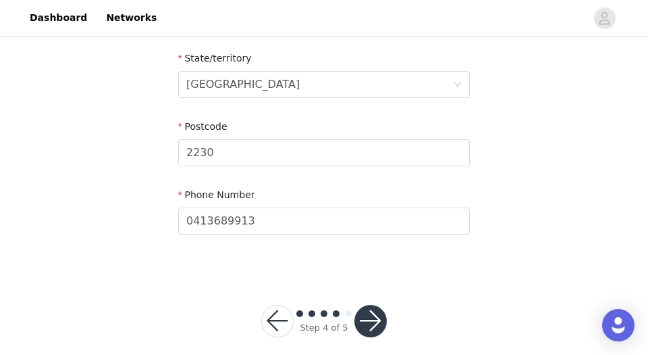
click at [369, 303] on button "button" at bounding box center [371, 321] width 32 height 32
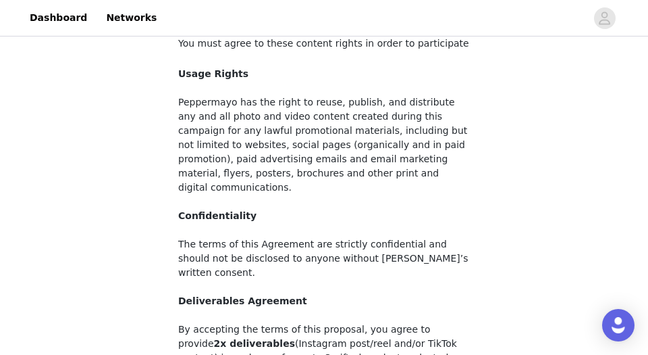
scroll to position [269, 0]
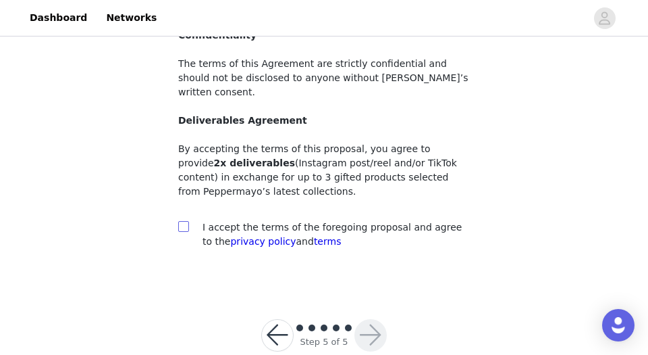
click at [180, 221] on input "checkbox" at bounding box center [182, 225] width 9 height 9
checkbox input "true"
click at [370, 303] on button "button" at bounding box center [371, 335] width 32 height 32
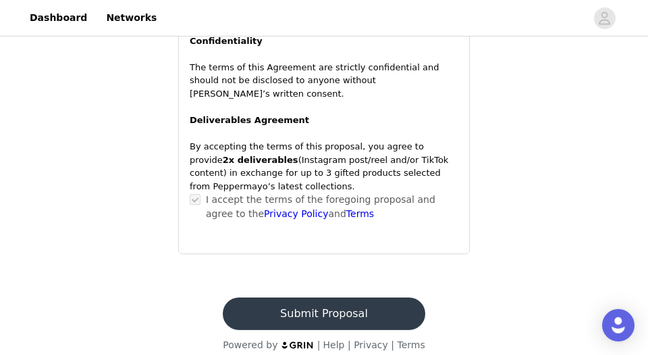
click at [357, 302] on button "Submit Proposal" at bounding box center [324, 313] width 202 height 32
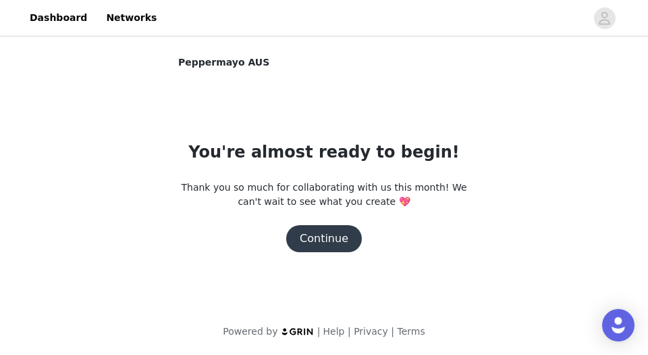
click at [303, 302] on body "Dashboard Networks Peppermayo AUS You're almost ready to begin! Thank you so mu…" at bounding box center [324, 177] width 648 height 355
click at [344, 227] on button "Continue" at bounding box center [324, 238] width 76 height 27
click at [342, 240] on button "Continue" at bounding box center [324, 238] width 76 height 27
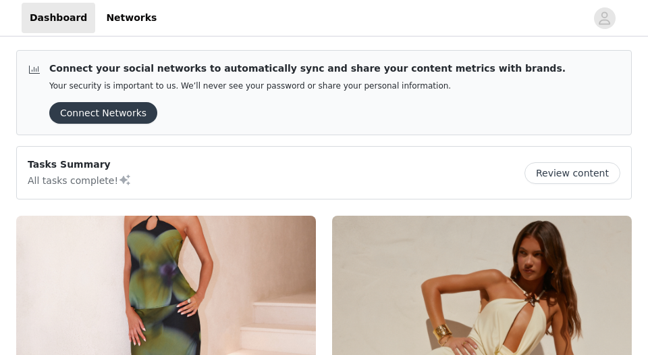
scroll to position [178, 0]
